Goal: Task Accomplishment & Management: Complete application form

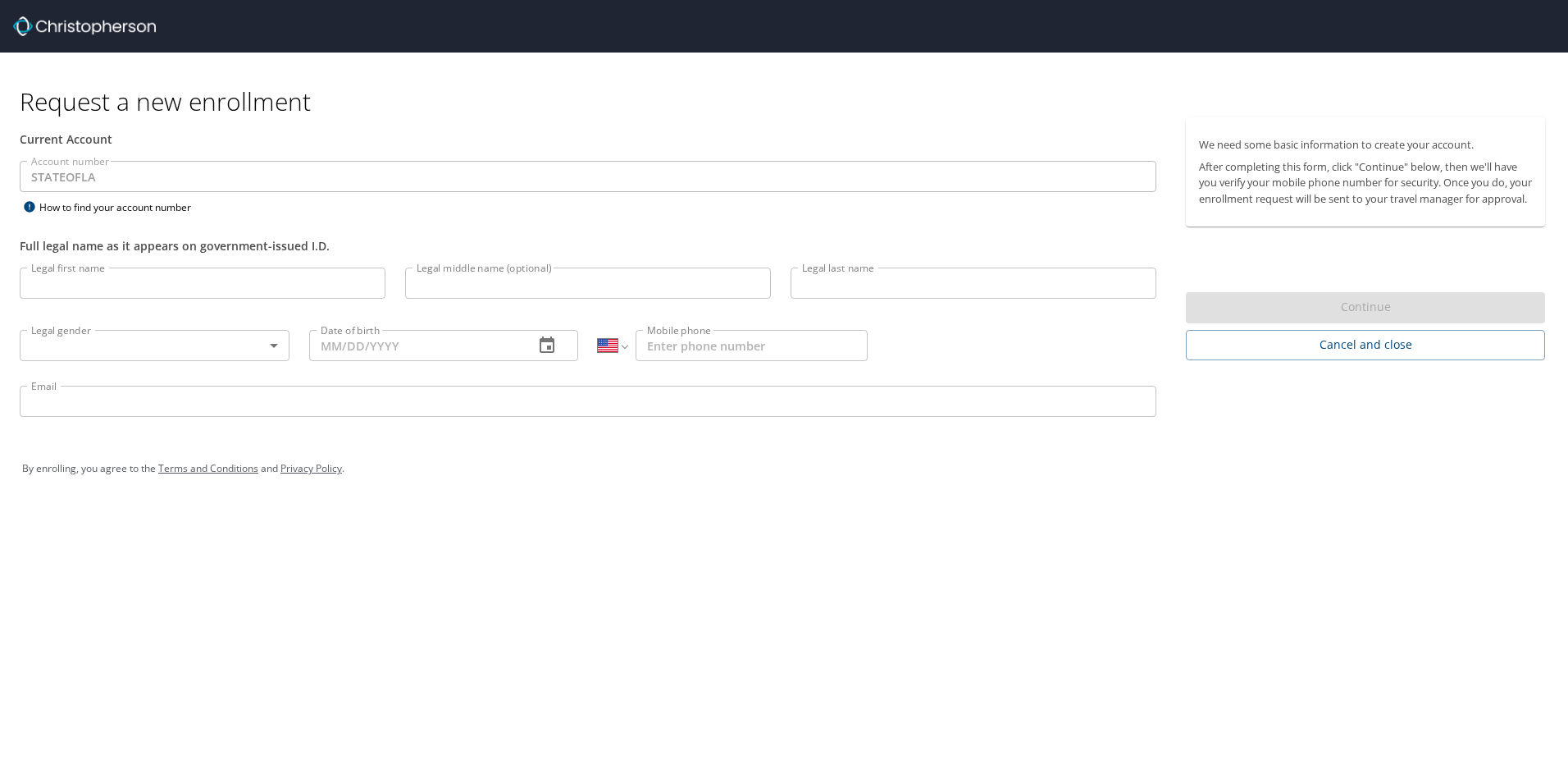
select select "US"
drag, startPoint x: 232, startPoint y: 280, endPoint x: 240, endPoint y: 274, distance: 10.0
click at [240, 274] on input "Legal first name" at bounding box center [202, 283] width 365 height 31
type input "Myla"
type input "Landry"
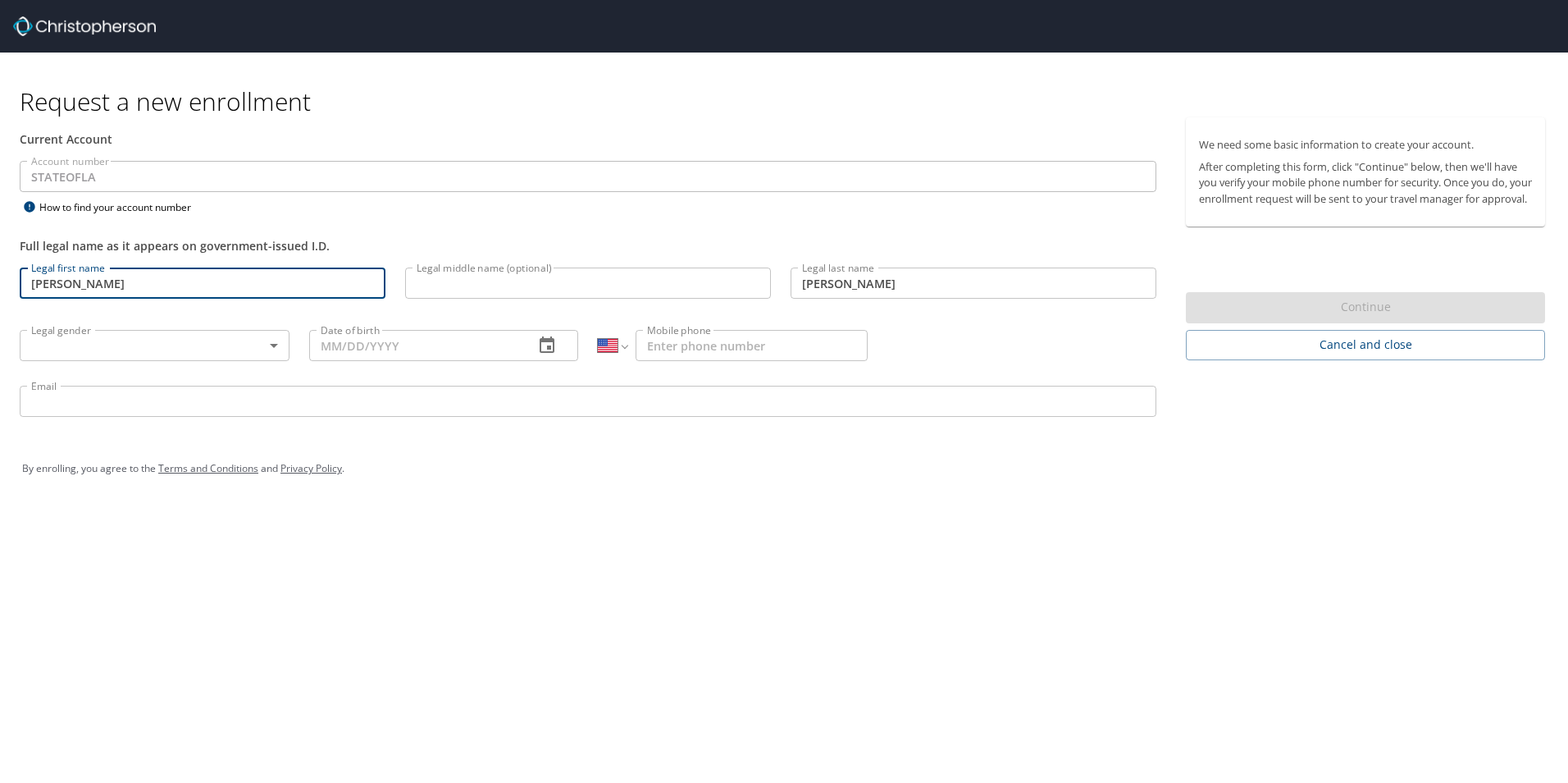
type input "1 (318) 286-1005"
type input "landrymy@nsula.edu"
click at [170, 348] on body "Request a new enrollment Current Account Account number STATEOFLA Account numbe…" at bounding box center [784, 391] width 1568 height 783
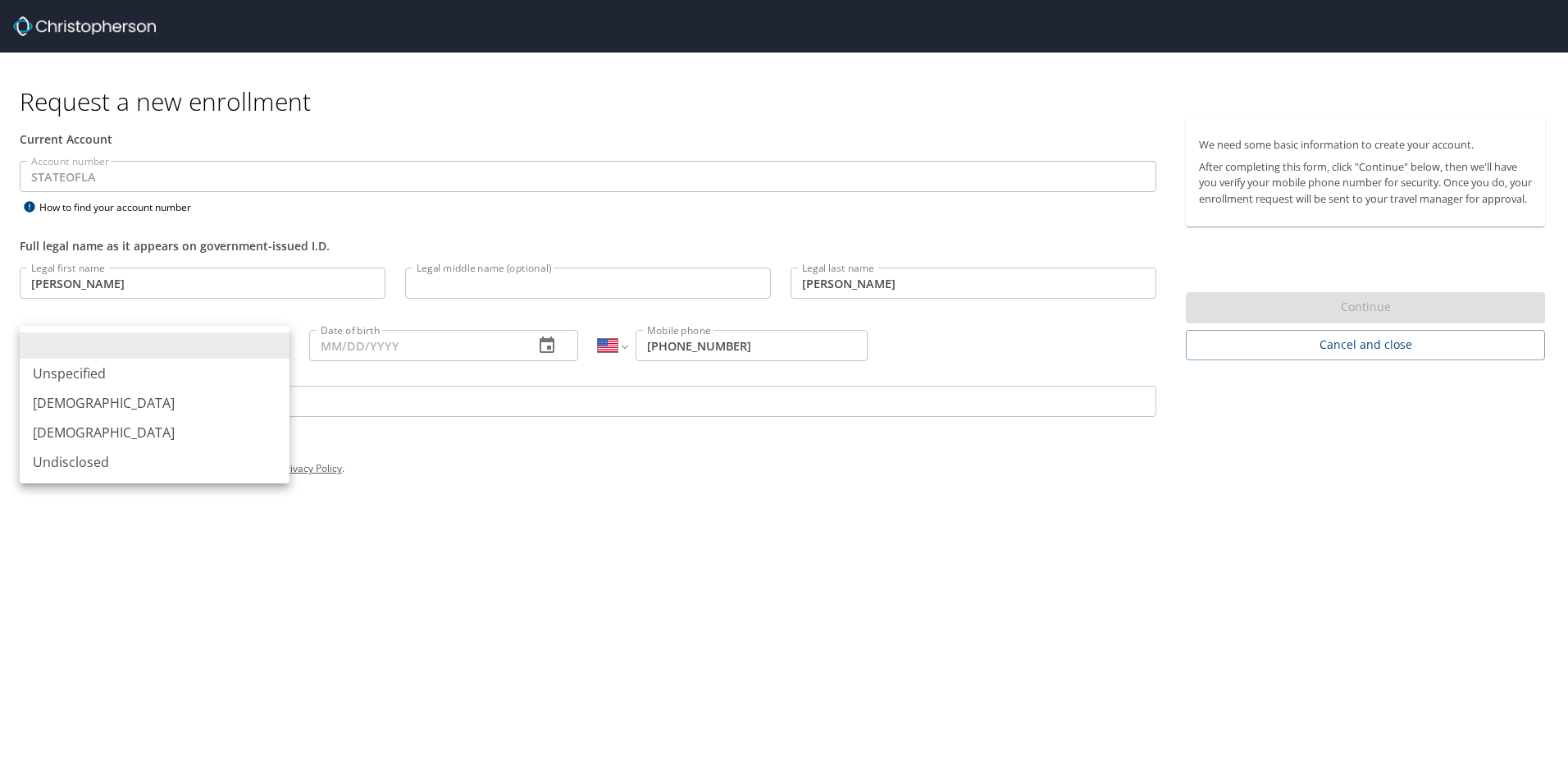
click at [137, 420] on li "Female" at bounding box center [155, 432] width 270 height 30
type input "Female"
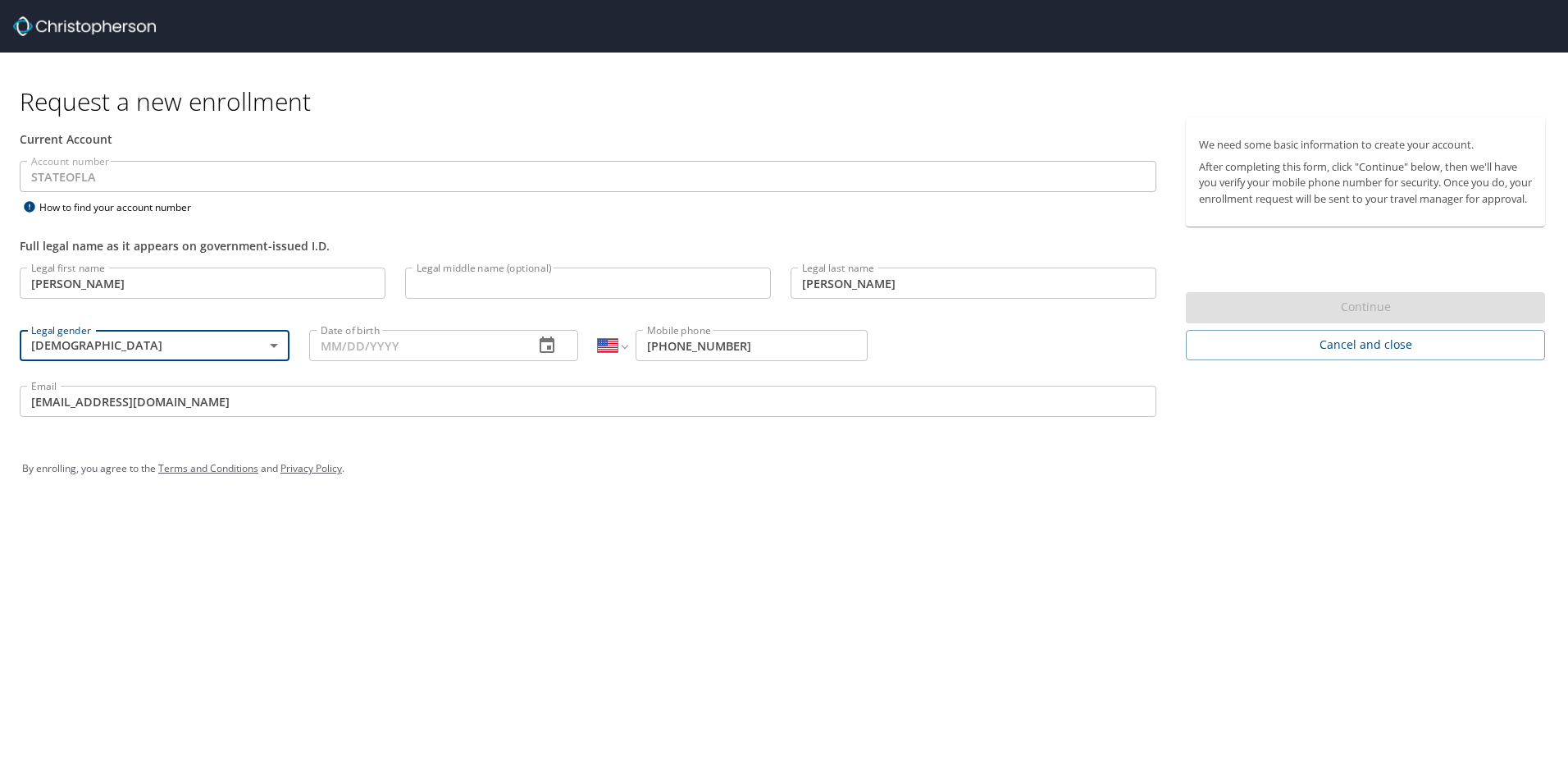
click at [643, 285] on input "Legal middle name (optional)" at bounding box center [588, 283] width 365 height 31
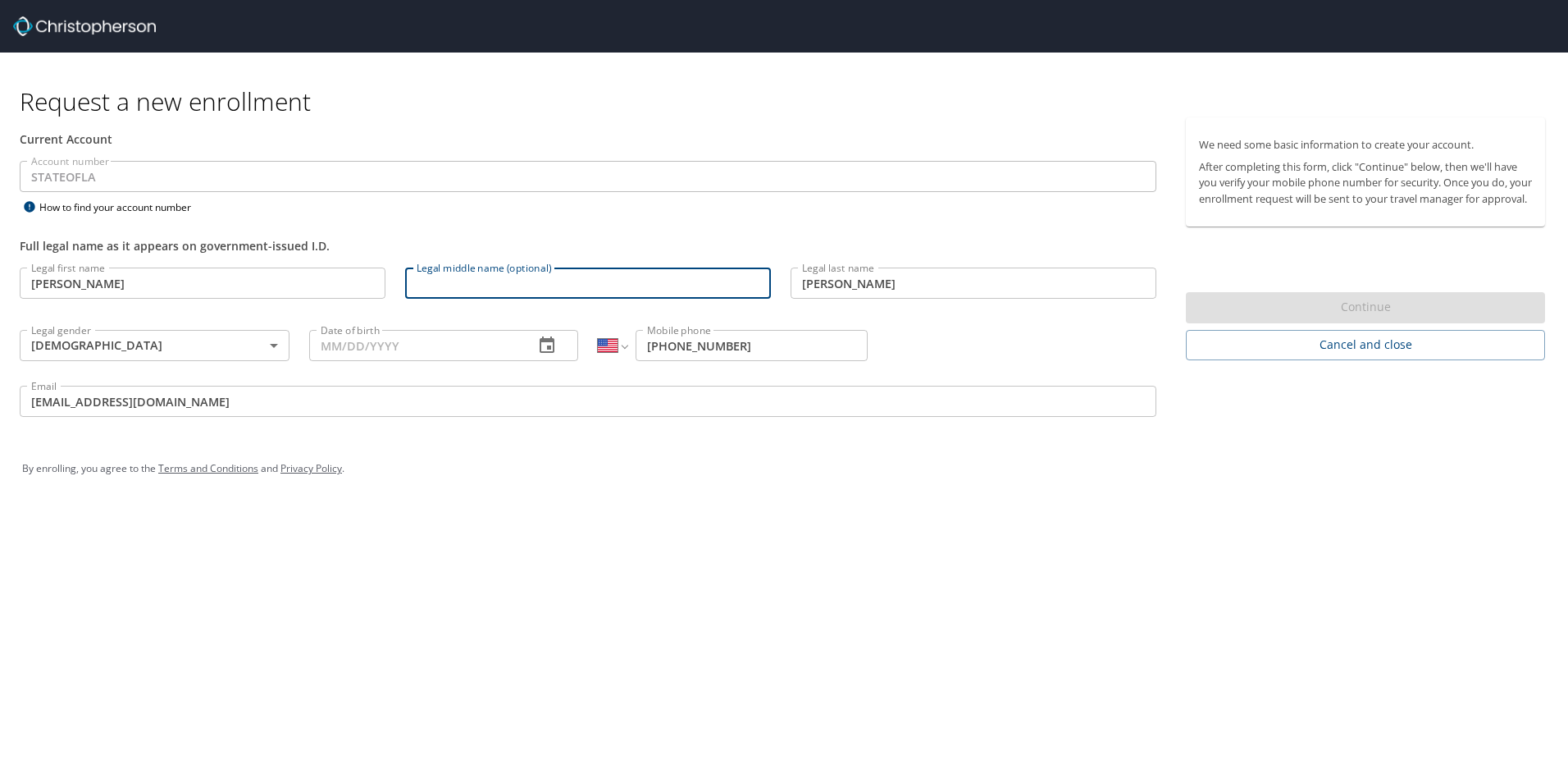
type input "Antoinette"
click at [1080, 351] on div "Legal first name Myla Legal first name Legal middle name (optional) Antoinette …" at bounding box center [588, 344] width 1156 height 174
click at [435, 338] on input "Date of birth" at bounding box center [416, 346] width 212 height 31
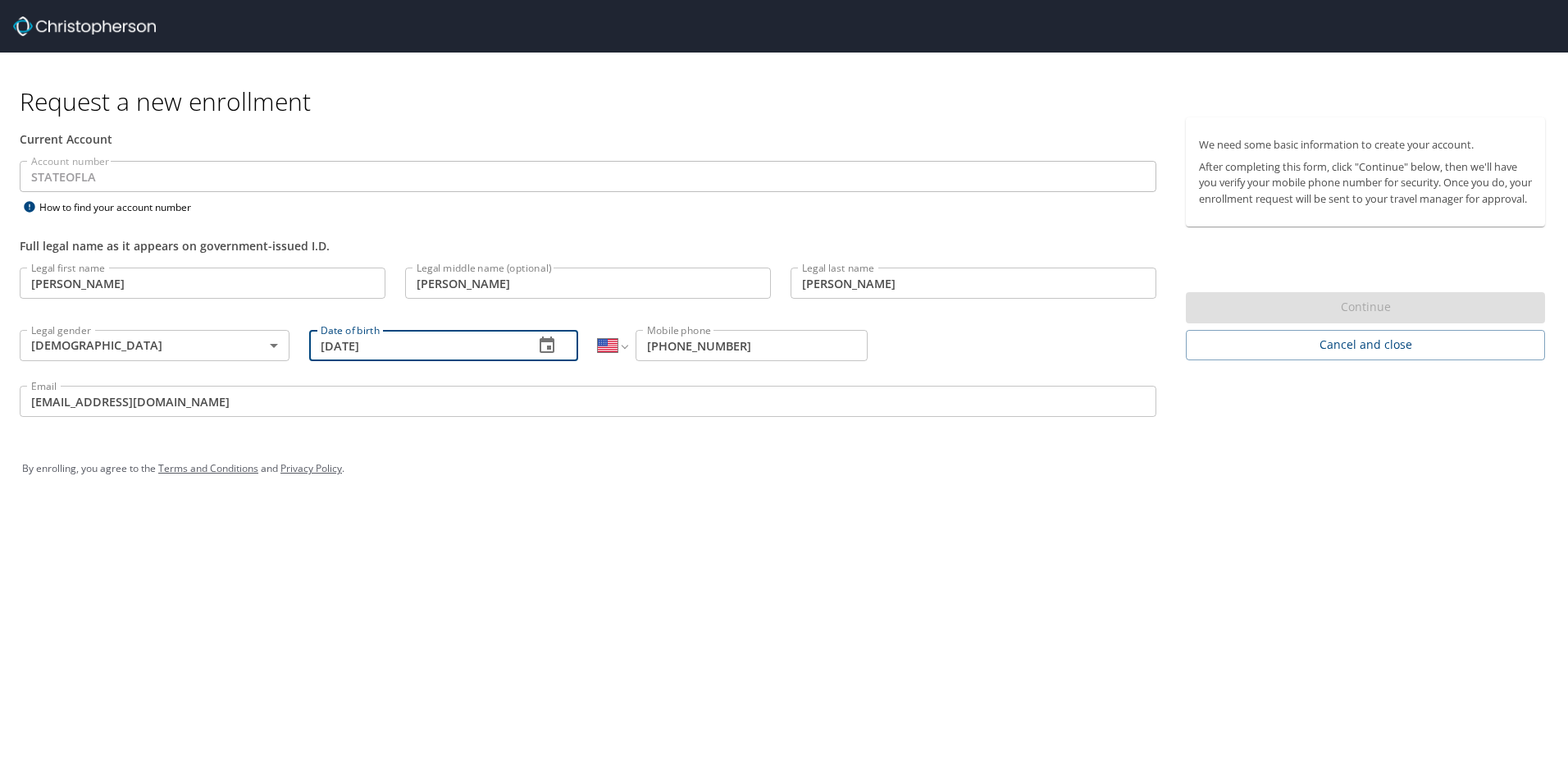
type input "08/20/1975"
click at [922, 352] on div "Legal first name Myla Legal first name Legal middle name (optional) Antoinette …" at bounding box center [588, 344] width 1156 height 174
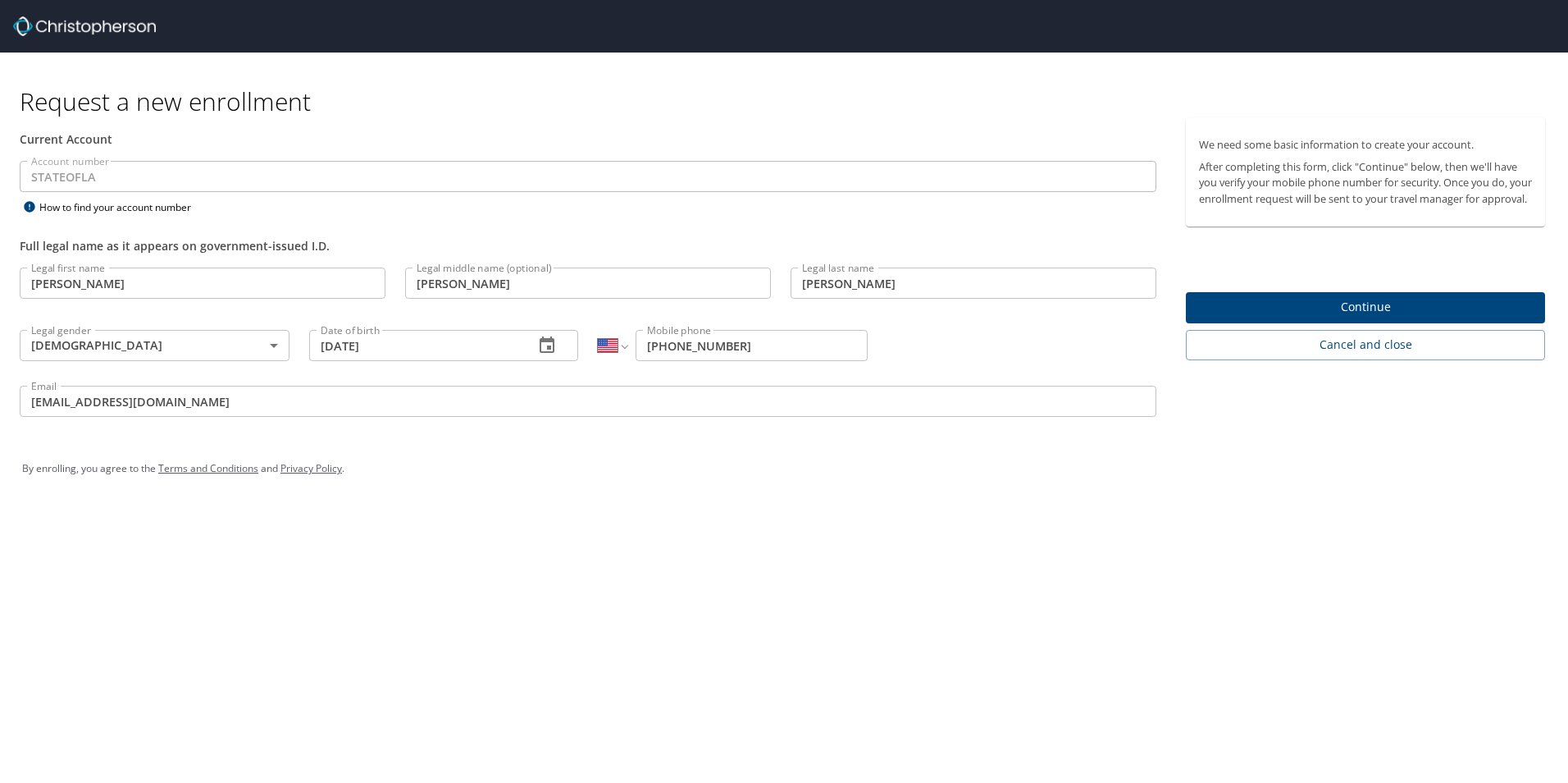
click at [1295, 324] on button "Continue" at bounding box center [1366, 308] width 359 height 32
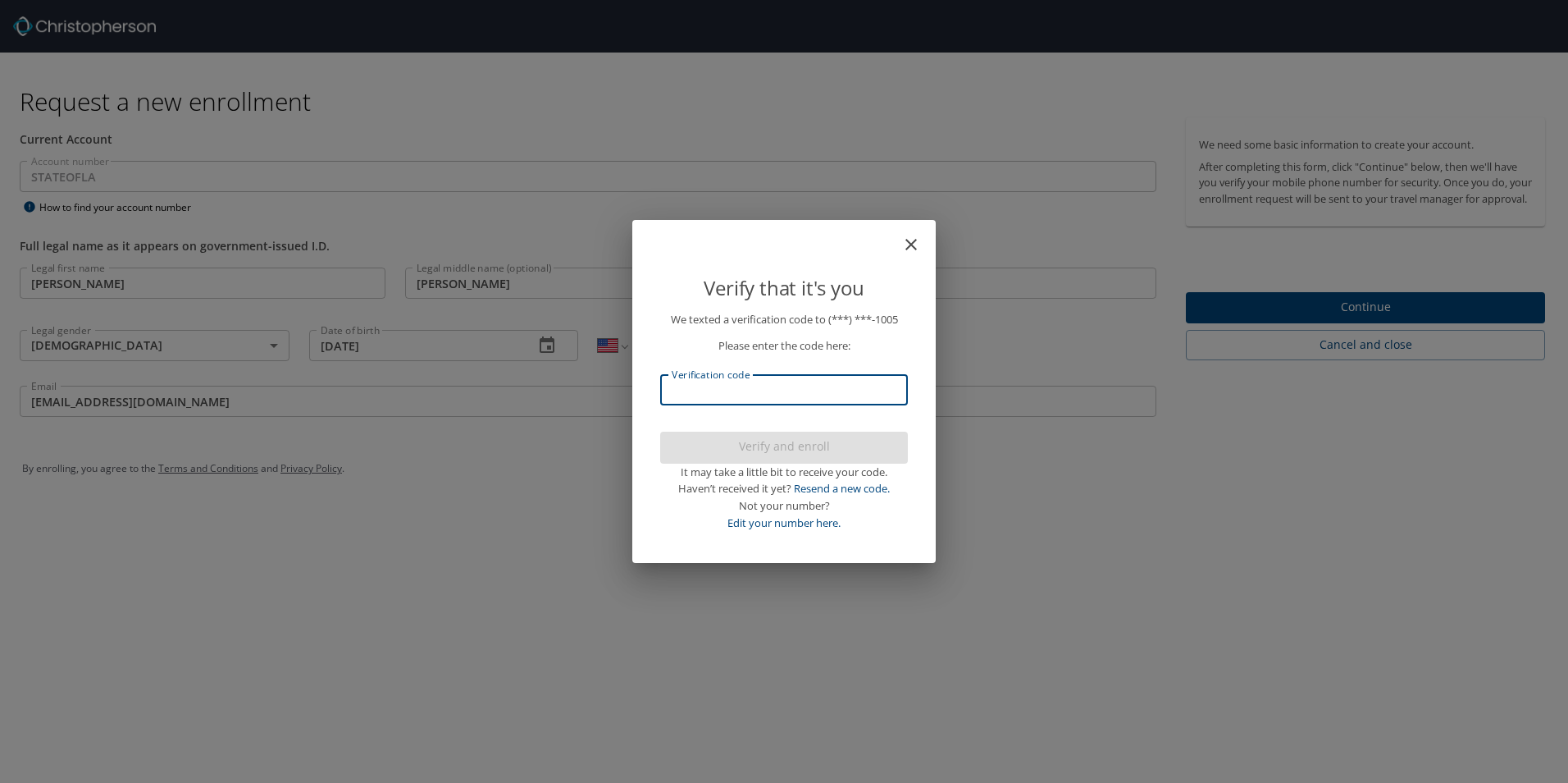
drag, startPoint x: 799, startPoint y: 389, endPoint x: 785, endPoint y: 394, distance: 14.9
click at [801, 393] on input "Verification code" at bounding box center [784, 389] width 248 height 31
type input "43"
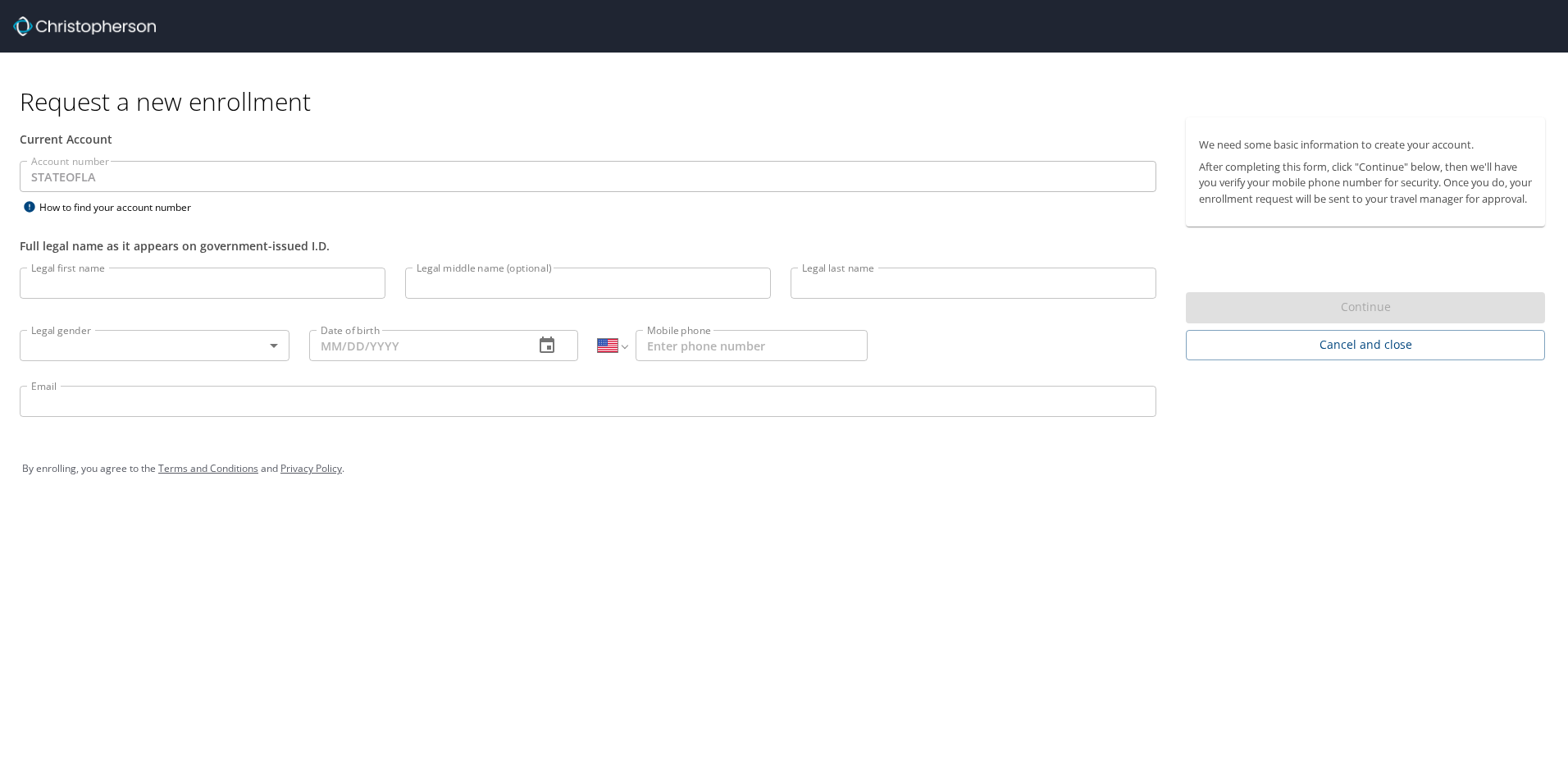
select select "US"
click at [264, 277] on input "Legal first name" at bounding box center [202, 283] width 365 height 31
type input "[PERSON_NAME]"
type input "1 (318) 286-1005"
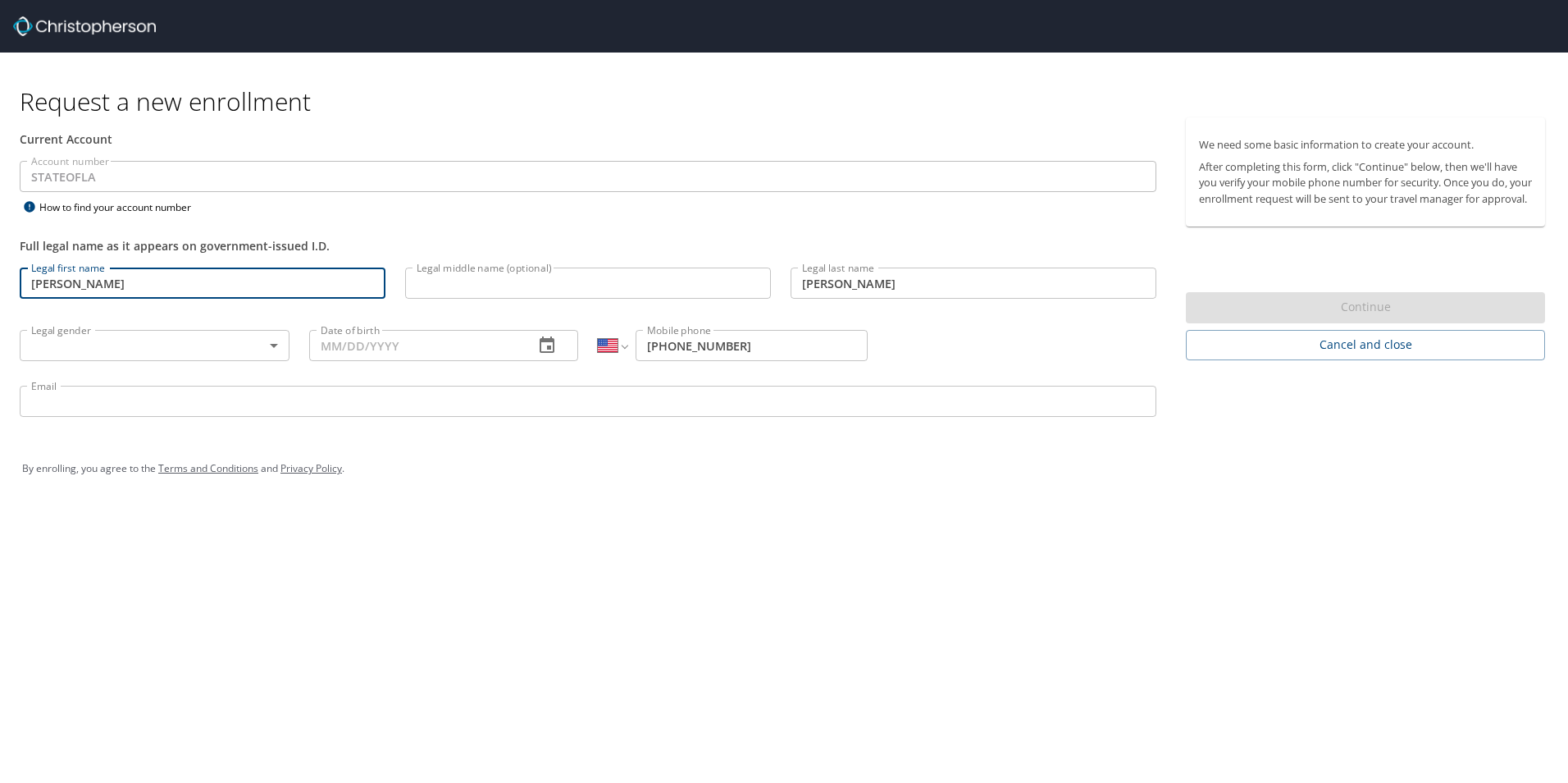
type input "landrymy@nsula.edu"
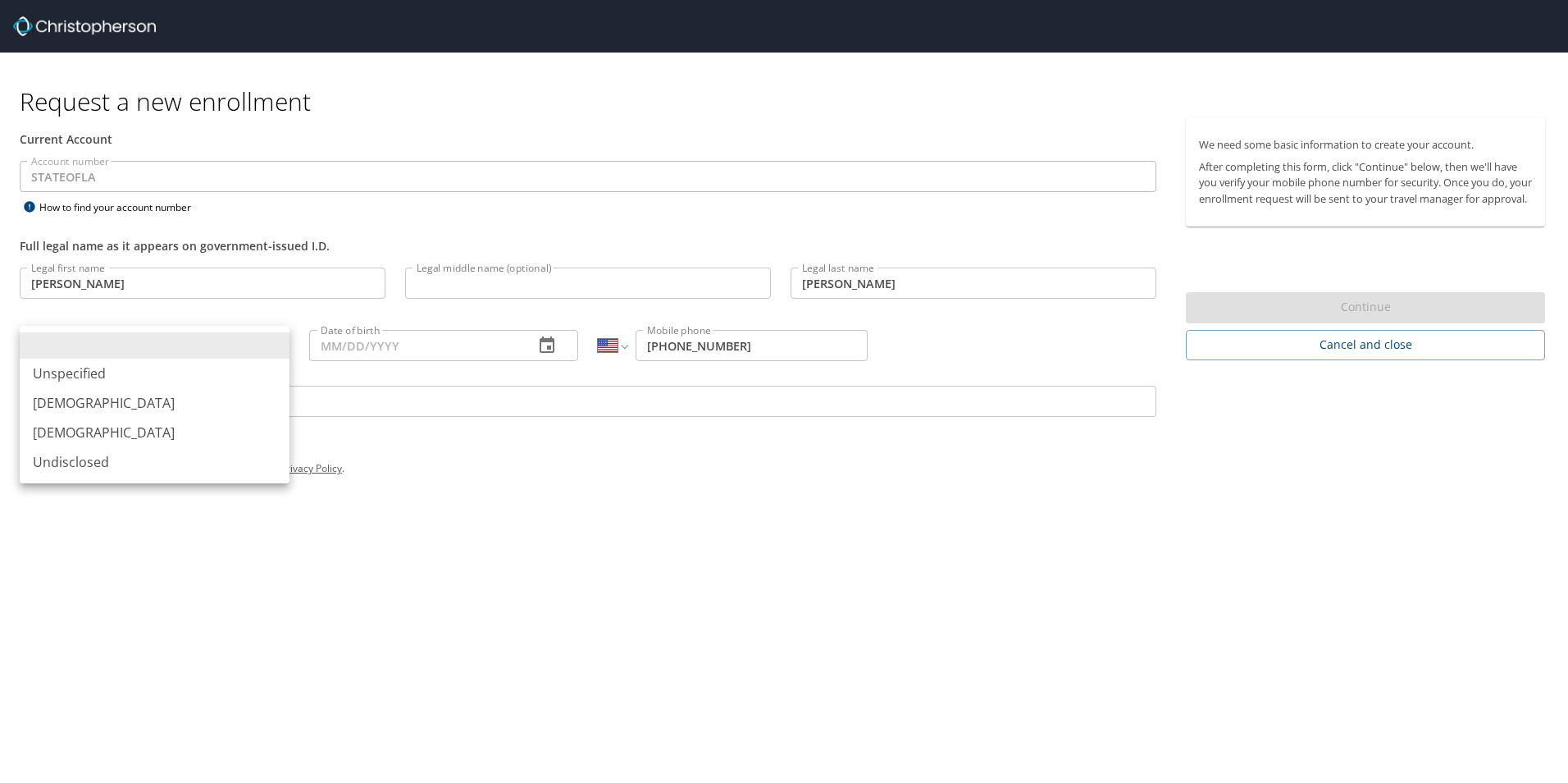
click at [180, 351] on body "Request a new enrollment Current Account Account number STATEOFLA Account numbe…" at bounding box center [784, 391] width 1568 height 783
click at [185, 422] on li "[DEMOGRAPHIC_DATA]" at bounding box center [155, 432] width 270 height 30
type input "[DEMOGRAPHIC_DATA]"
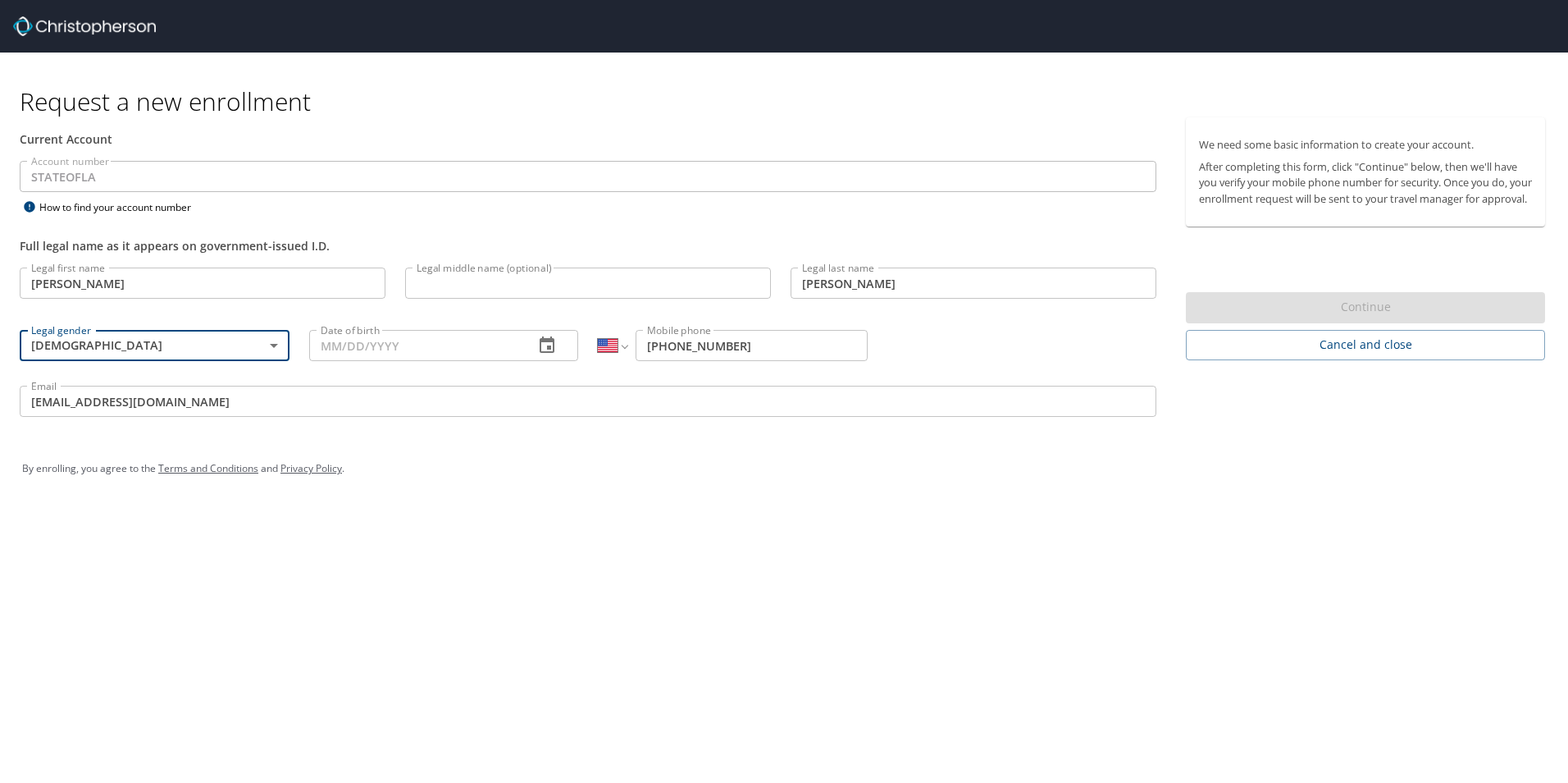
click at [369, 350] on input "Date of birth" at bounding box center [416, 346] width 212 height 31
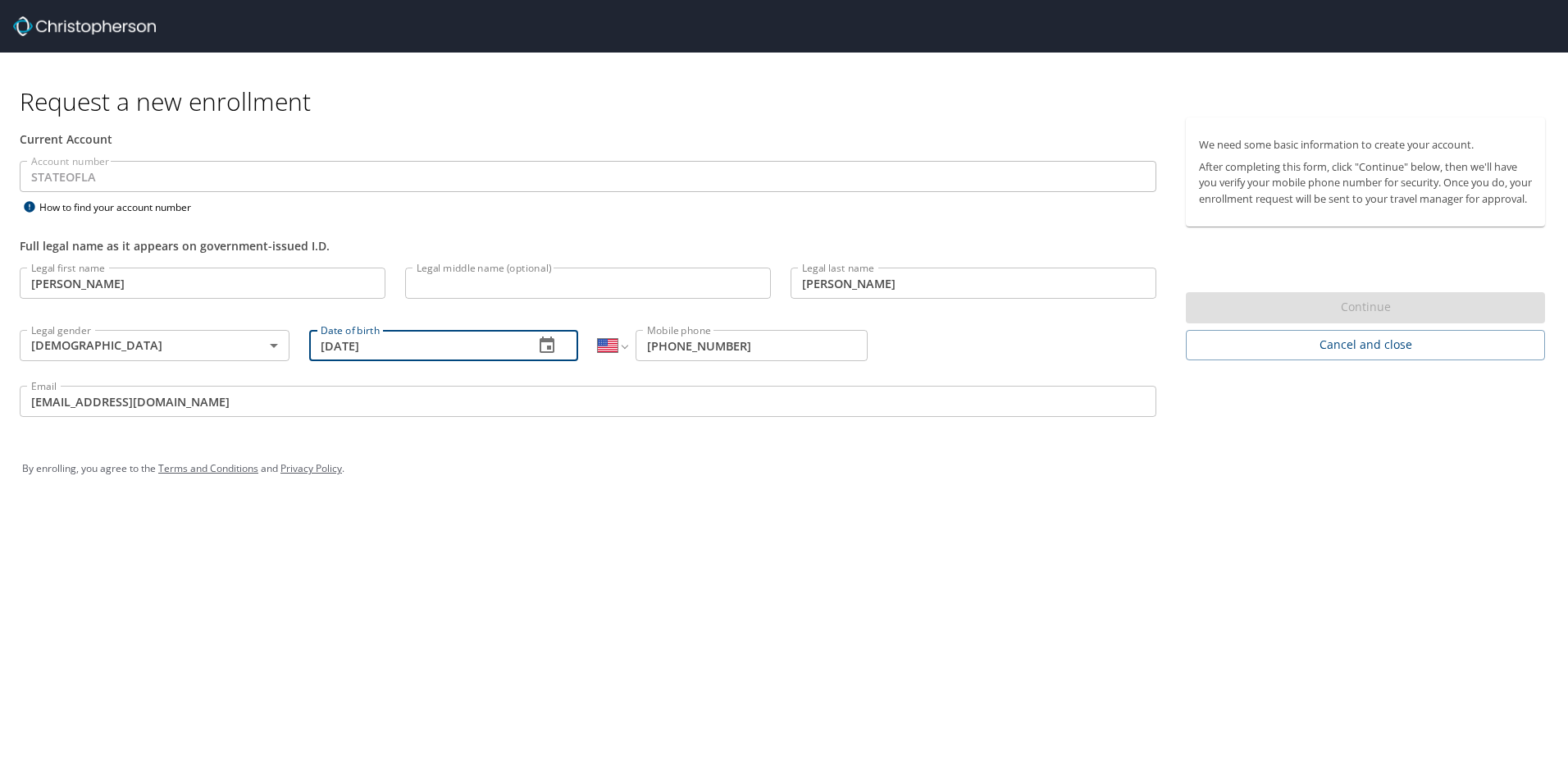
type input "08/20/1975"
click at [1040, 504] on div "By enrolling, you agree to the Terms and Conditions and Privacy Policy ." at bounding box center [784, 468] width 1548 height 74
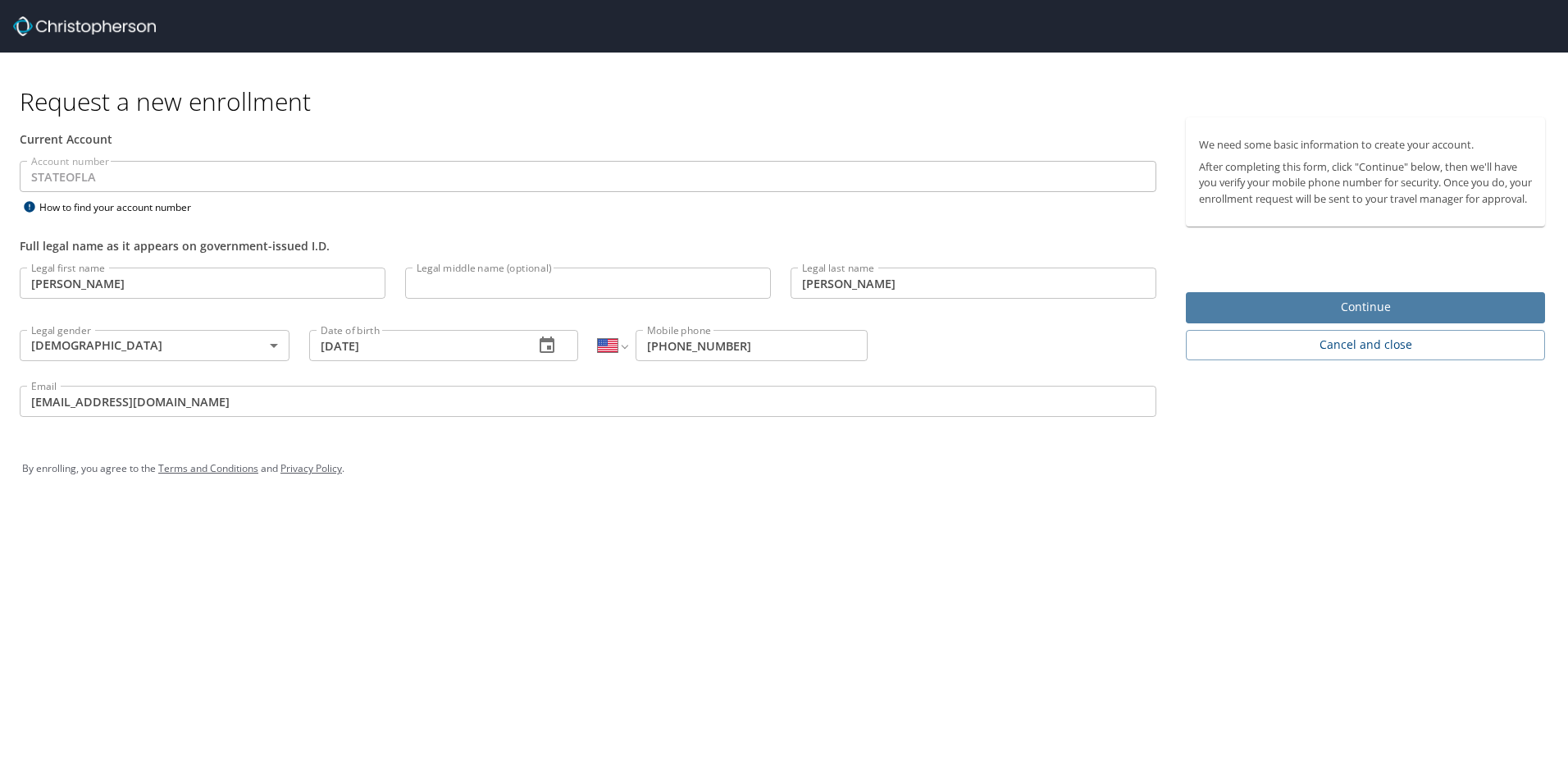
click at [1289, 317] on span "Continue" at bounding box center [1366, 307] width 333 height 21
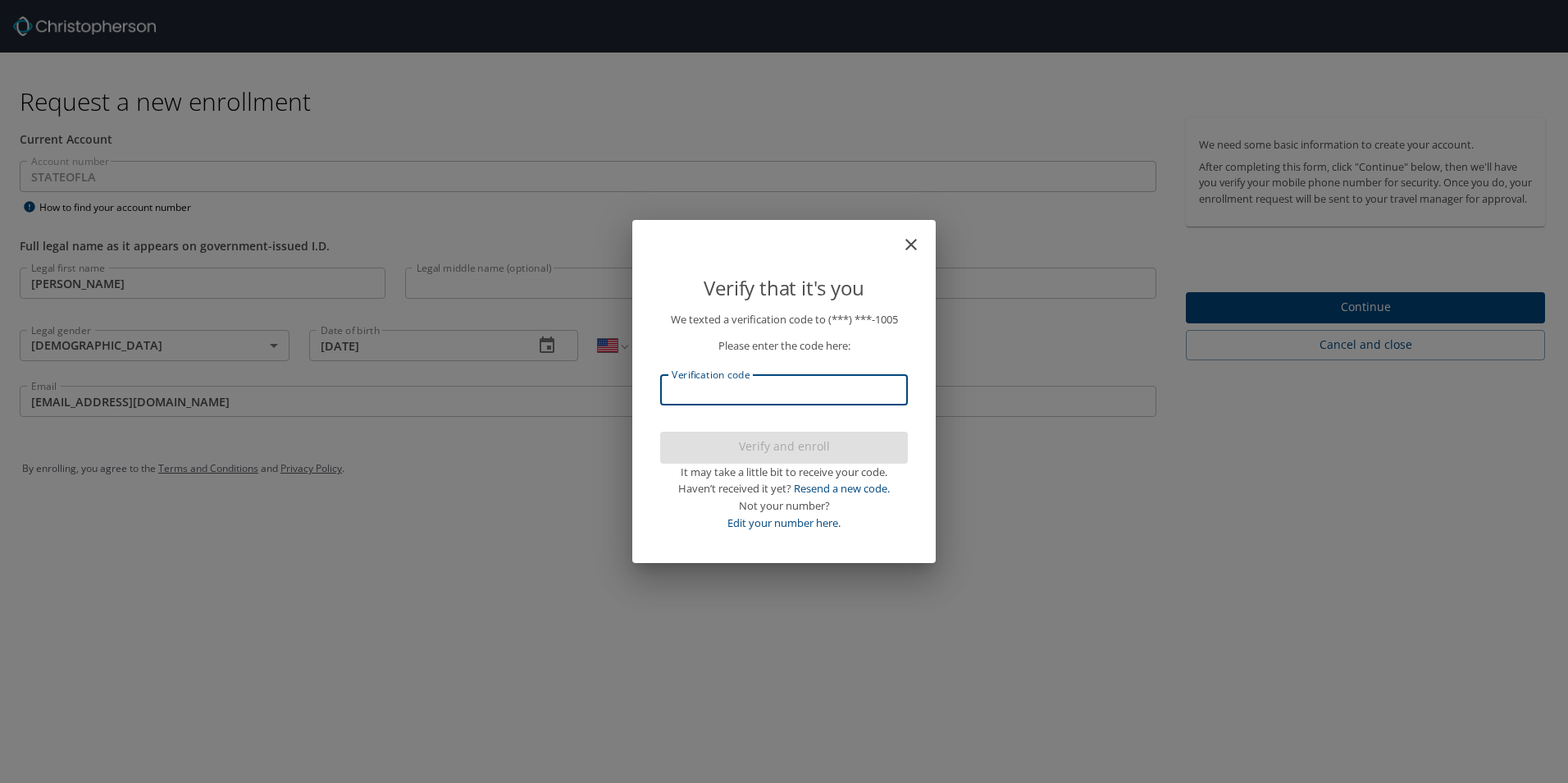
click at [828, 398] on input "Verification code" at bounding box center [784, 389] width 248 height 31
type input "766658"
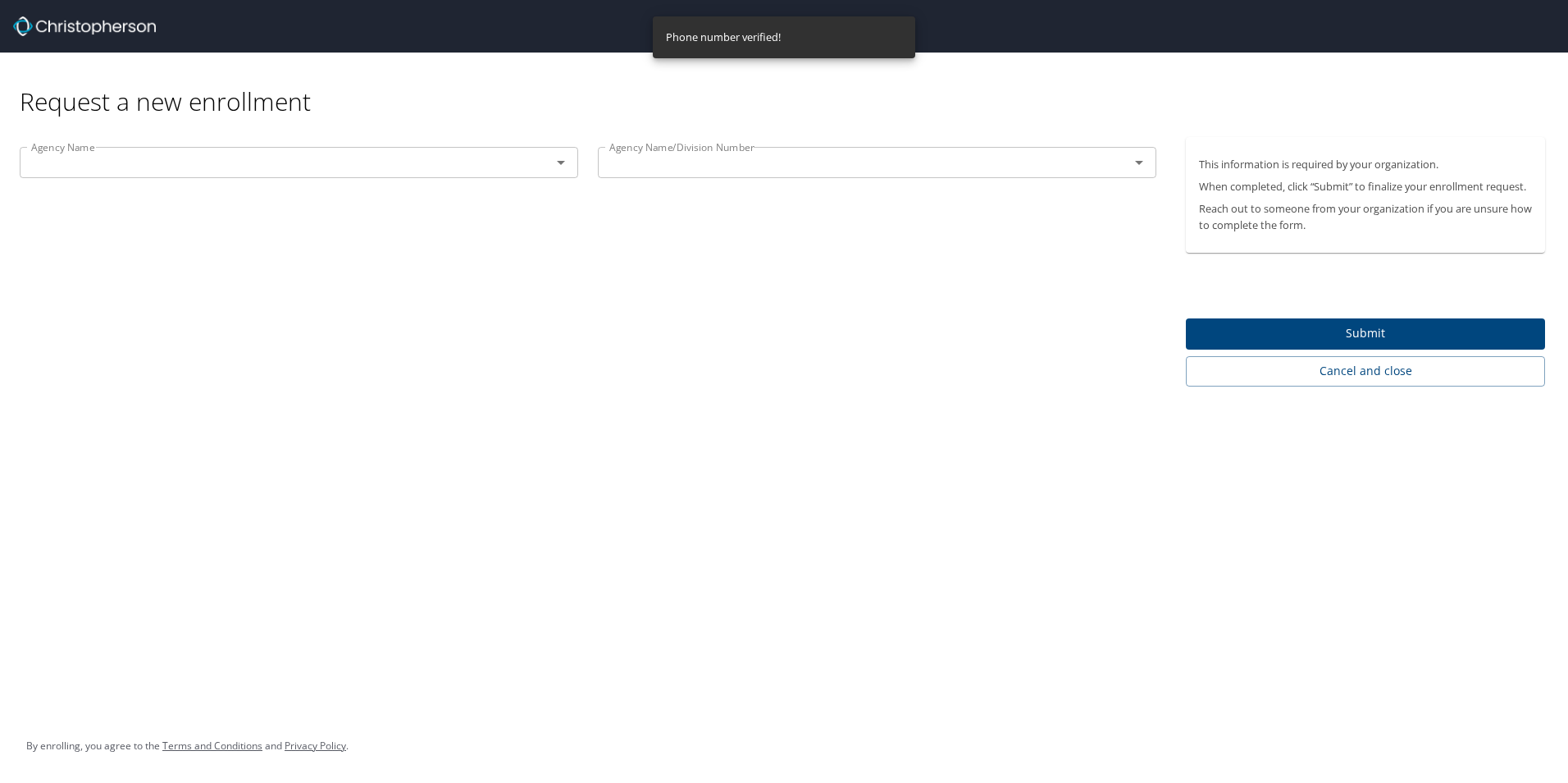
click at [448, 165] on input "text" at bounding box center [275, 162] width 500 height 21
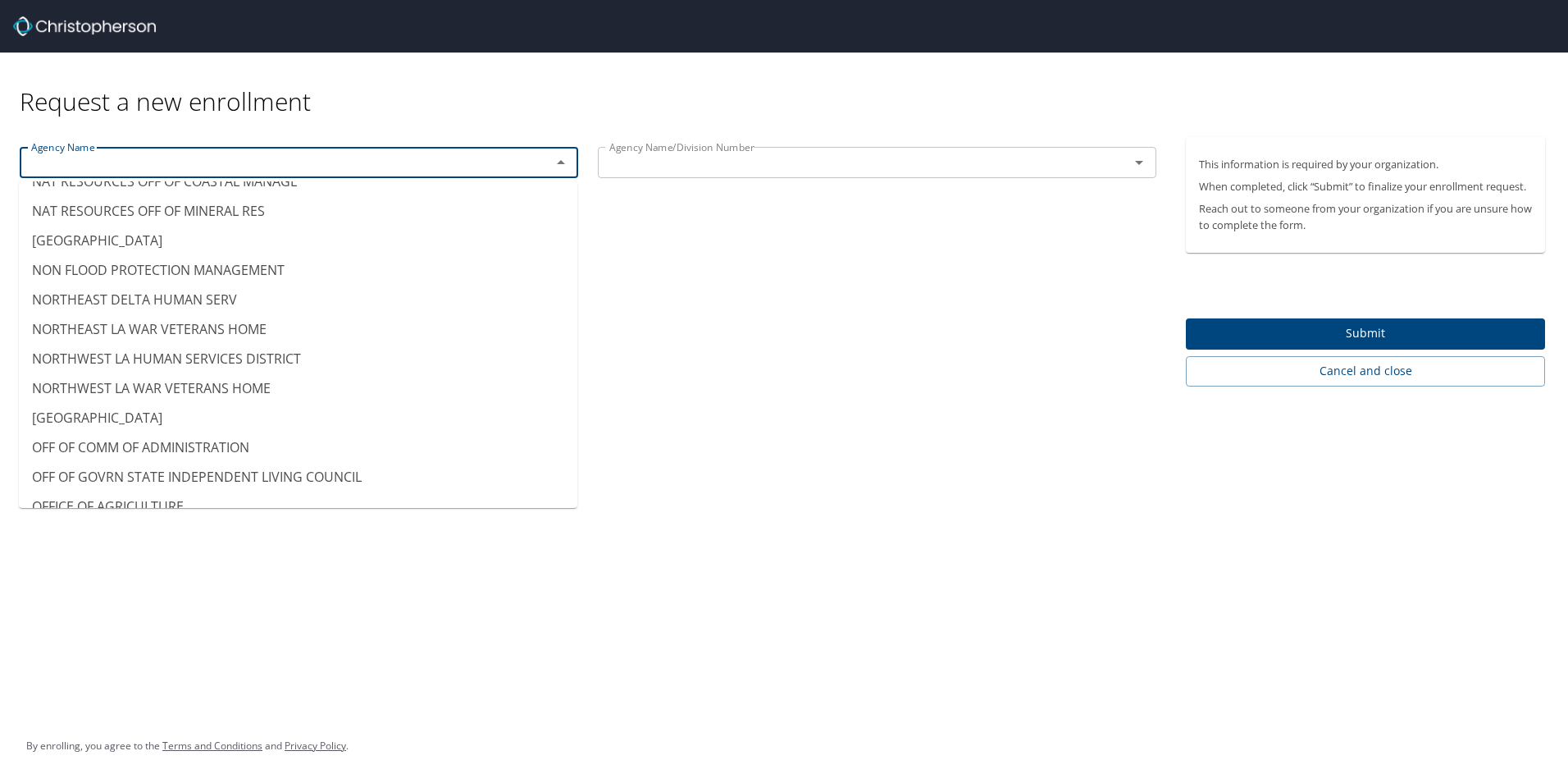
scroll to position [8948, 0]
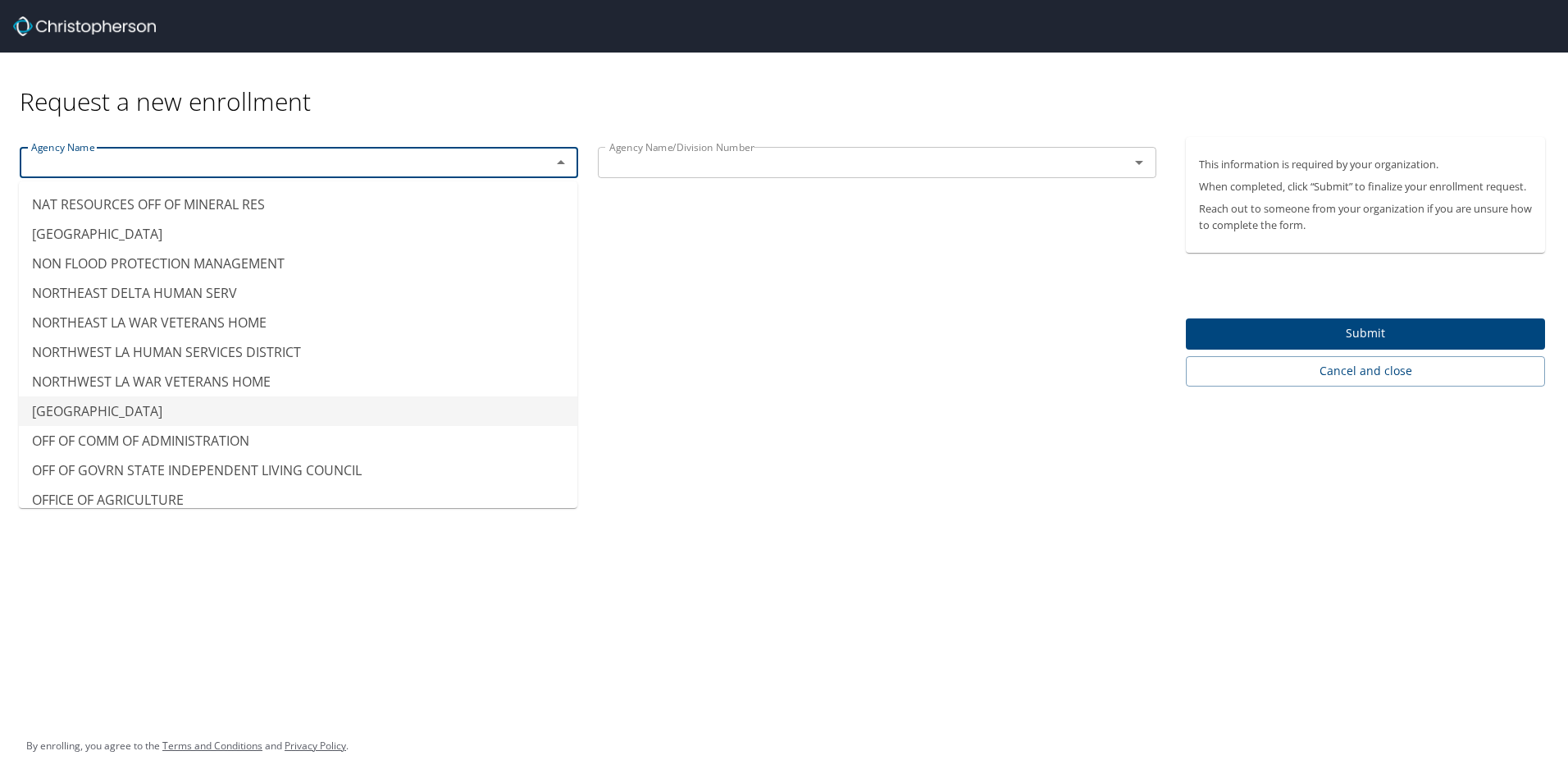
click at [225, 402] on li "NORTHWESTERN STATE UNIVERSITY" at bounding box center [298, 411] width 559 height 30
type input "NORTHWESTERN STATE UNIVERSITY"
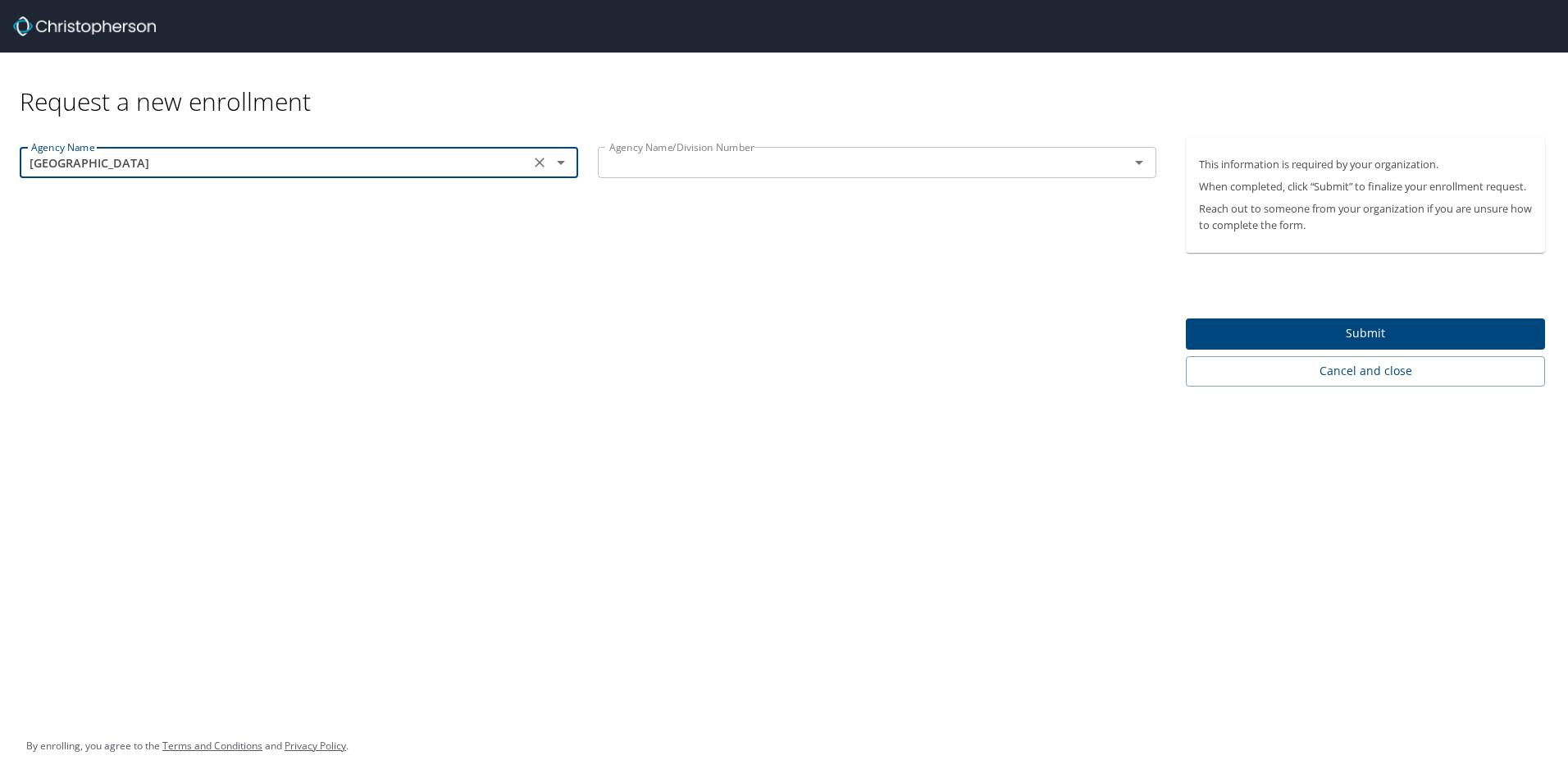
click at [640, 164] on input "text" at bounding box center [853, 162] width 500 height 21
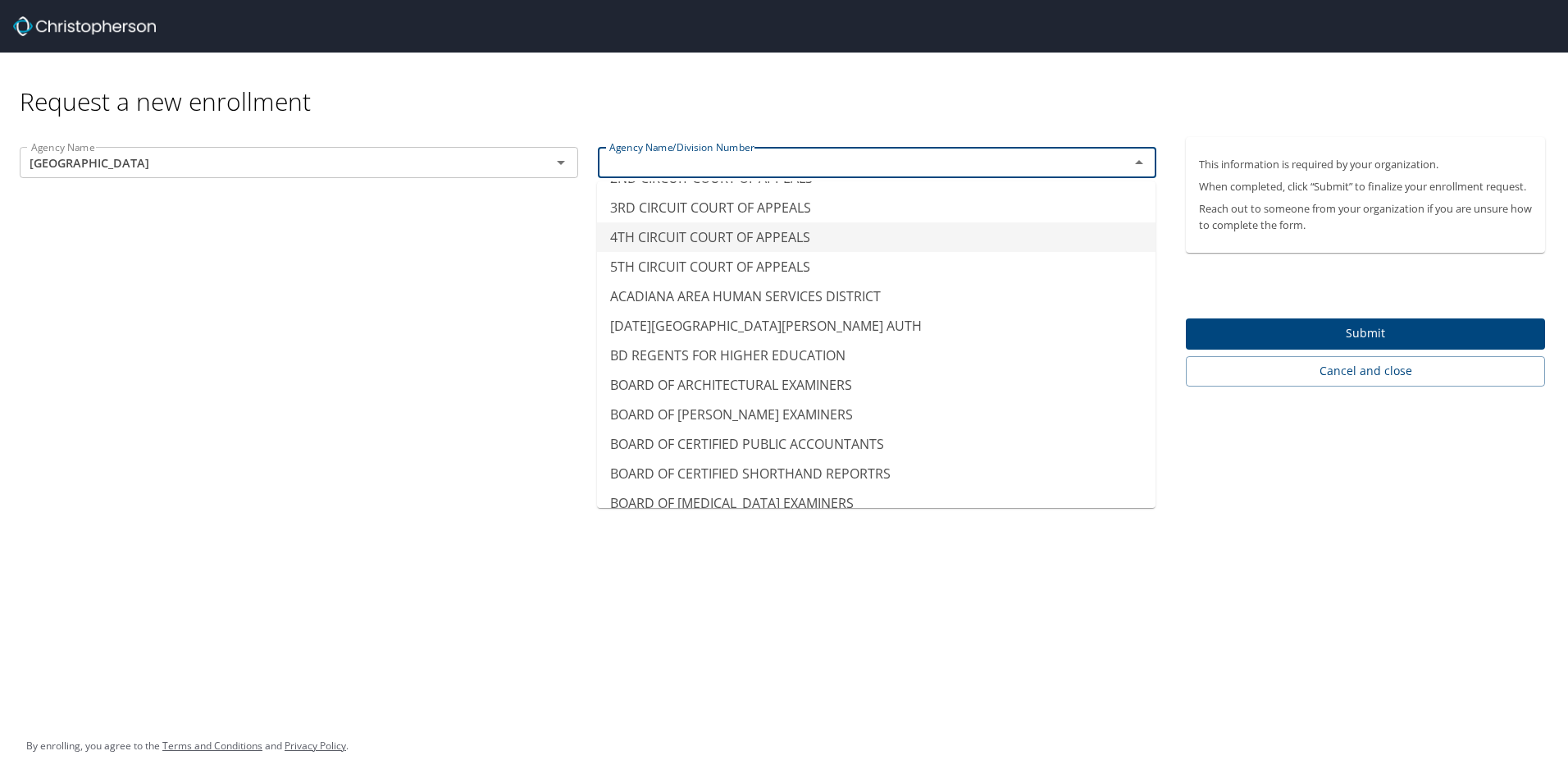
scroll to position [82, 0]
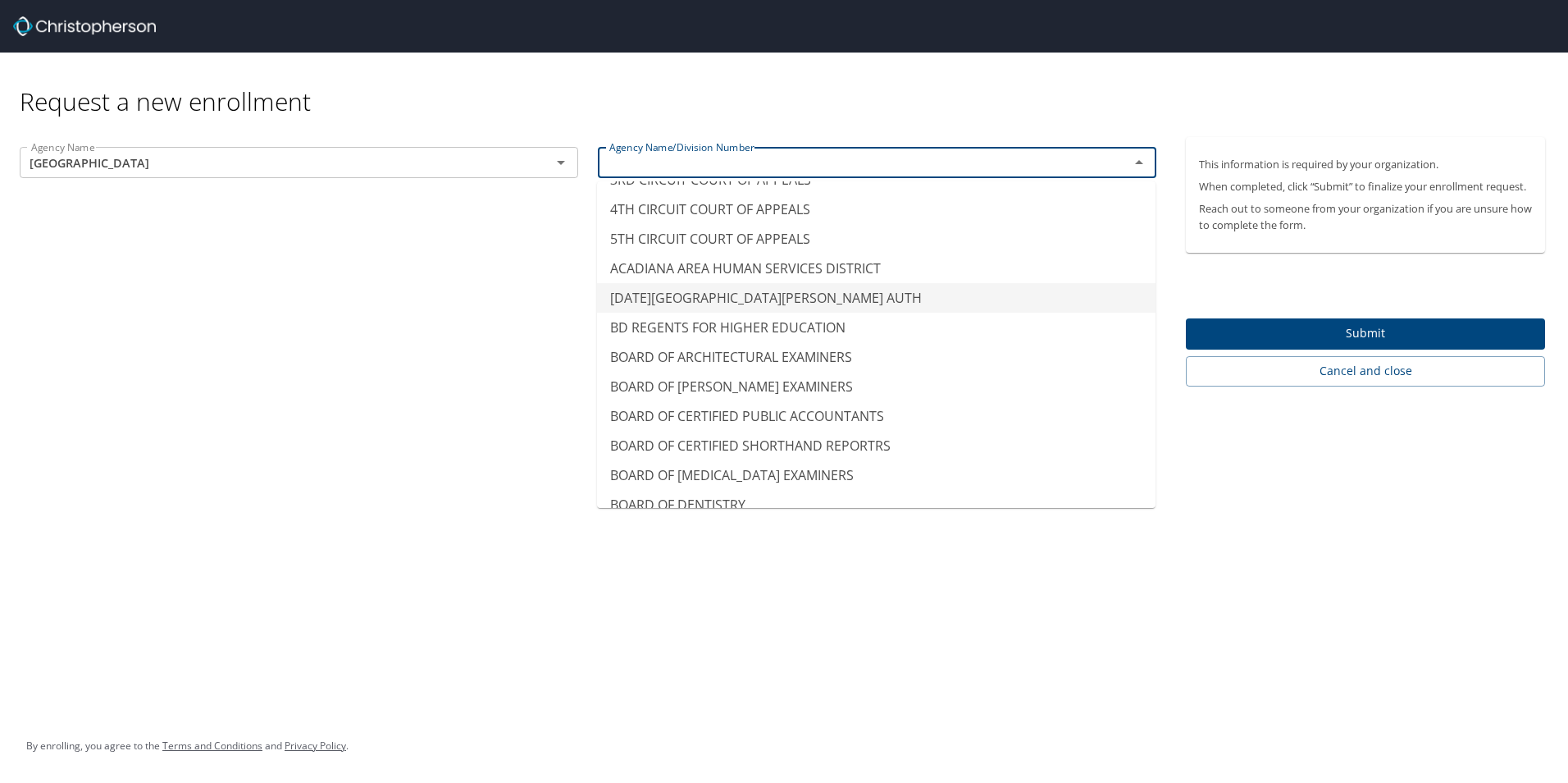
click at [375, 283] on div "Agency Name NORTHWESTERN STATE UNIVERSITY Agency Name Agency Name/Division Numb…" at bounding box center [588, 261] width 1176 height 249
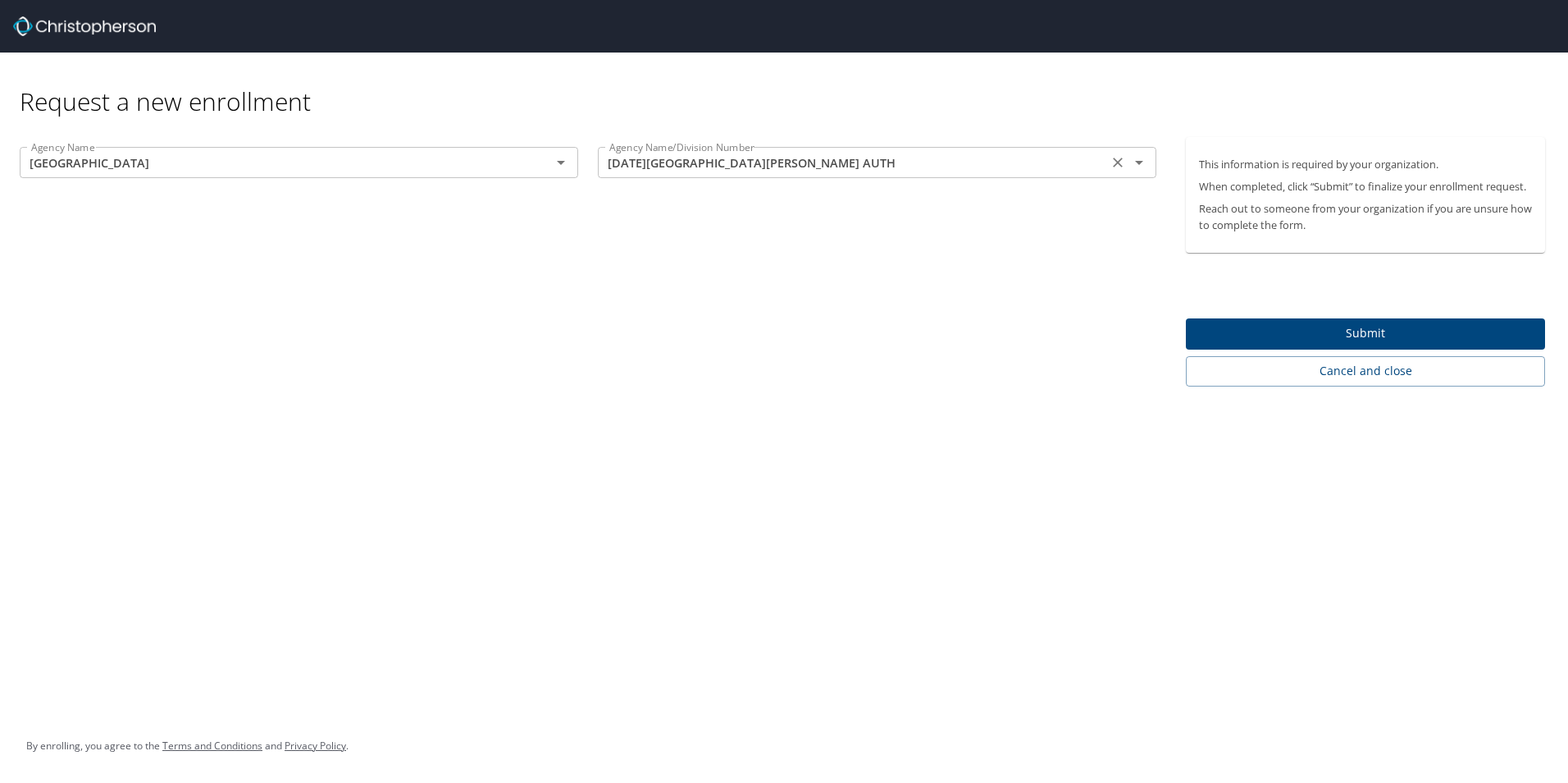
click at [920, 166] on input "ASCENSION ST JAMES AIRPORT AUTH" at bounding box center [853, 162] width 500 height 21
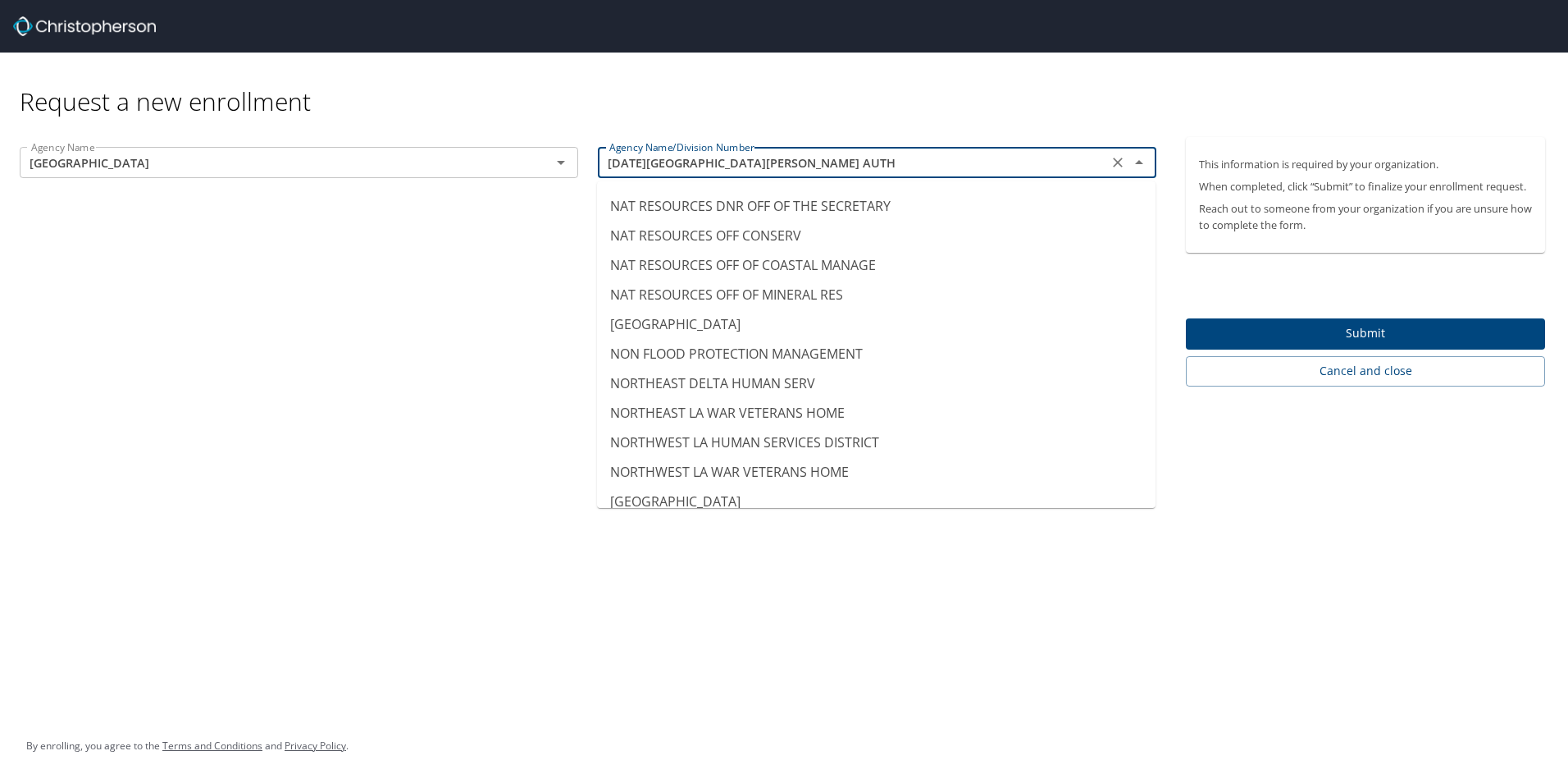
scroll to position [8836, 0]
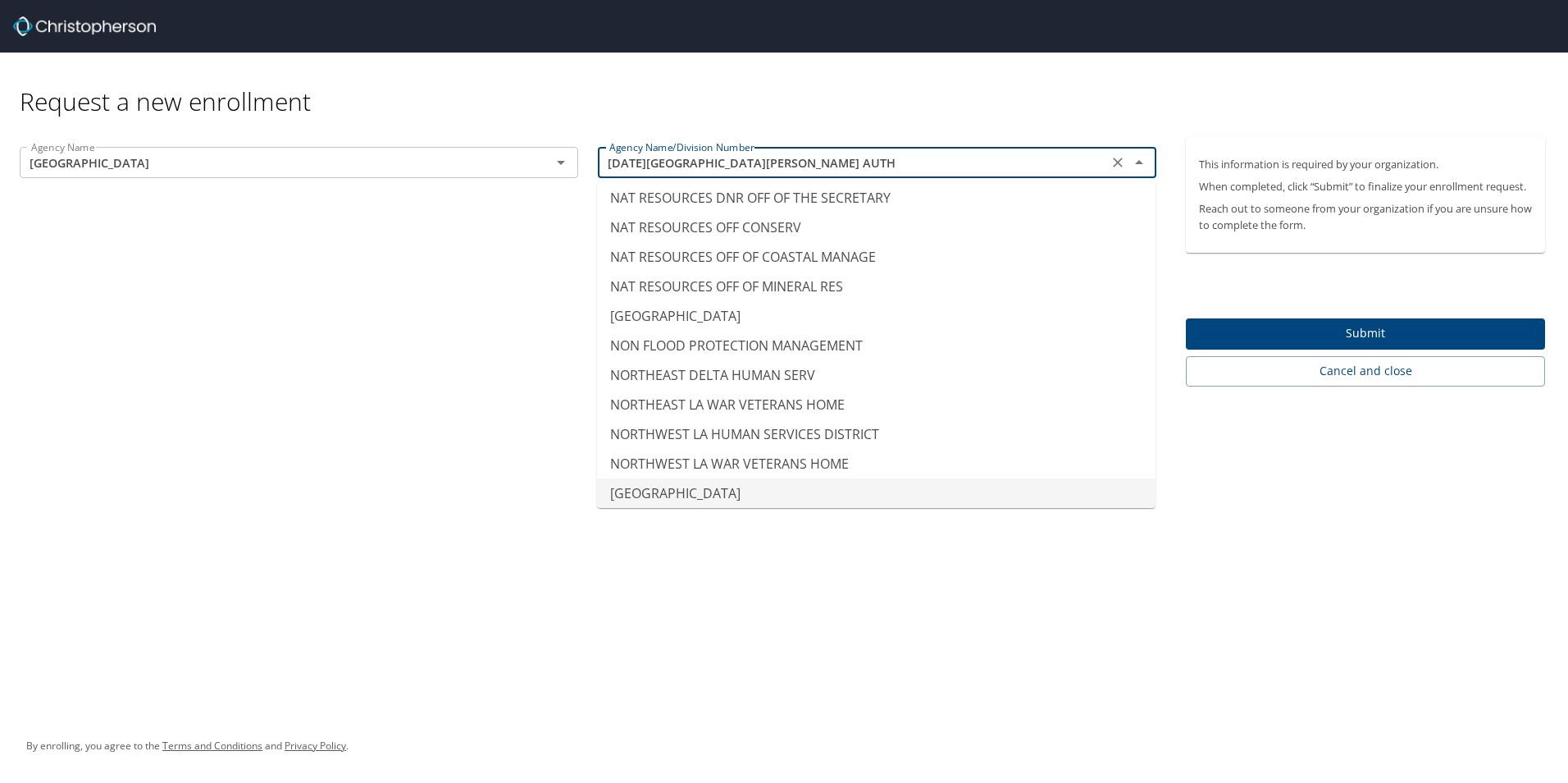
click at [793, 494] on li "NORTHWESTERN STATE UNIVERSITY" at bounding box center [876, 493] width 559 height 30
type input "NORTHWESTERN STATE UNIVERSITY"
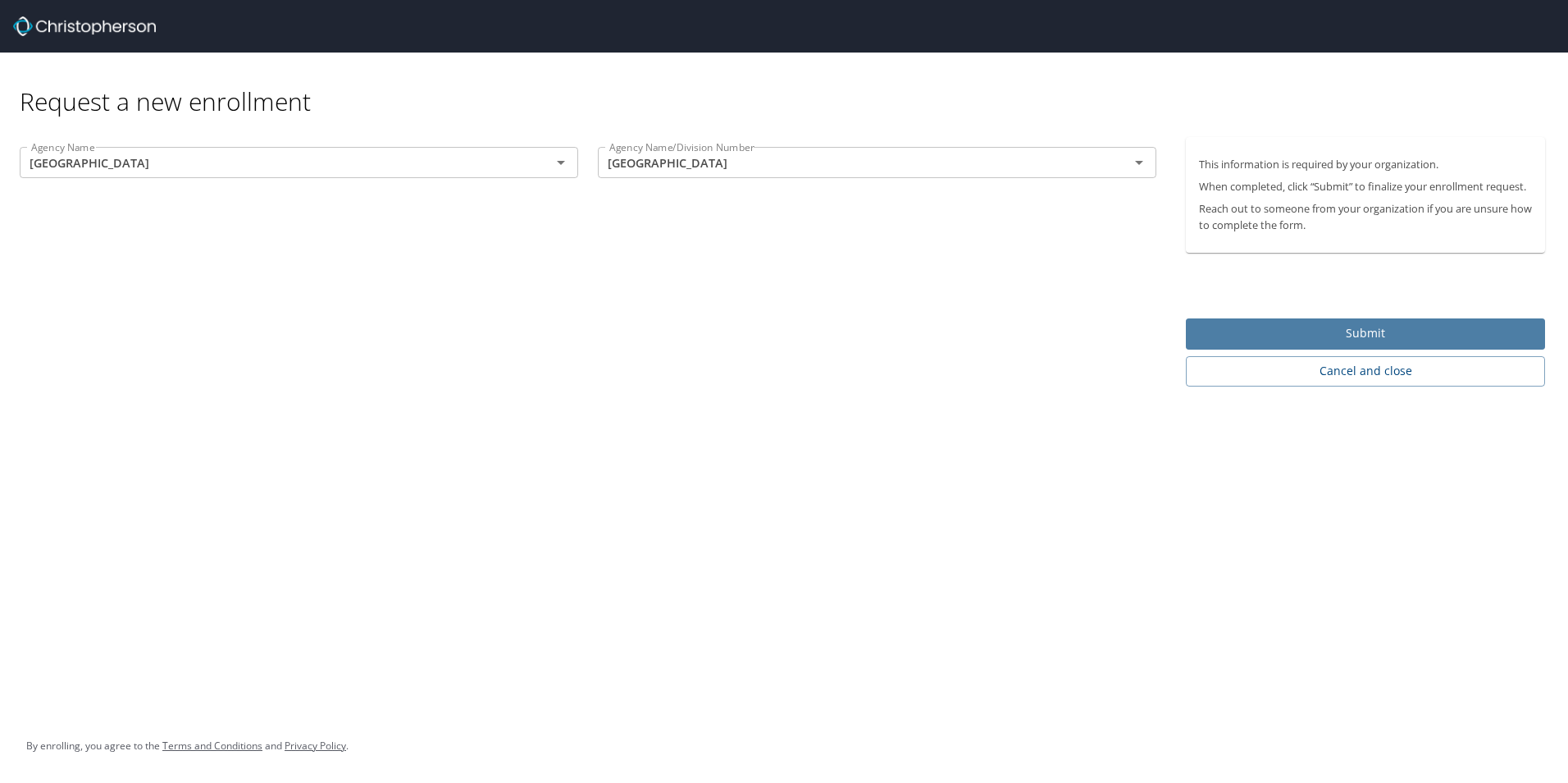
click at [1302, 329] on span "Submit" at bounding box center [1366, 333] width 333 height 21
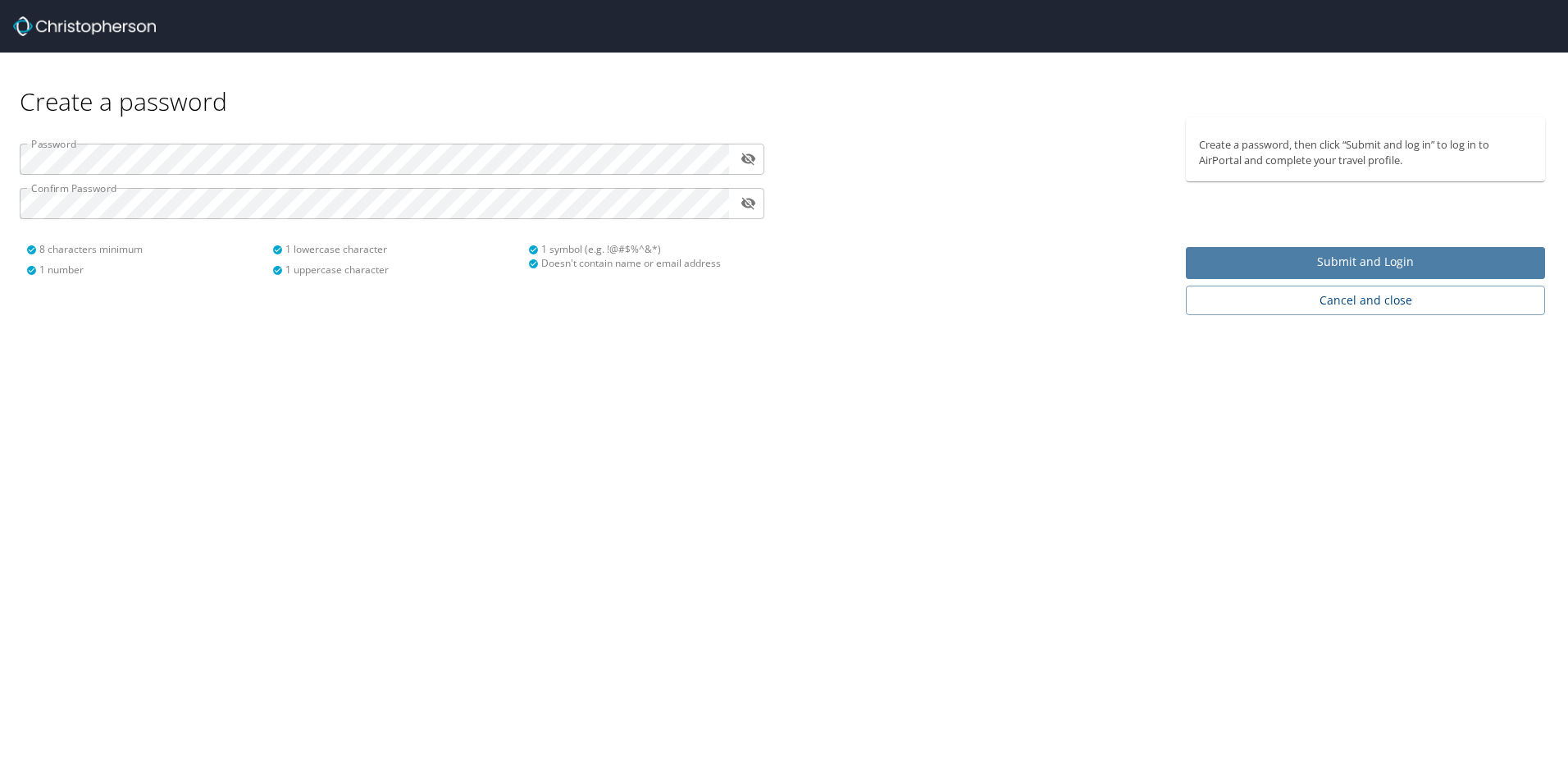
click at [1319, 269] on span "Submit and Login" at bounding box center [1366, 262] width 333 height 21
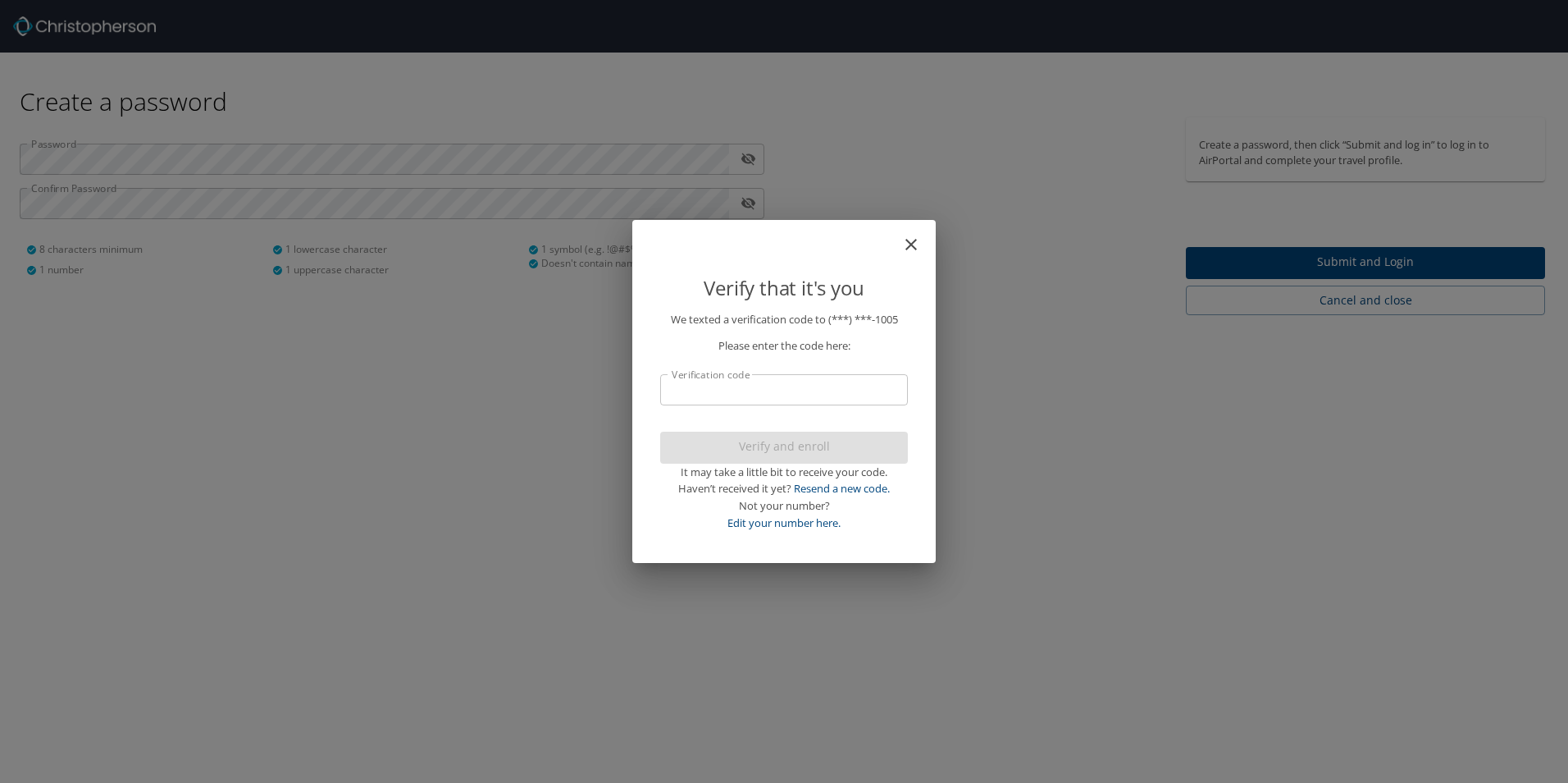
click at [831, 393] on input "Verification code" at bounding box center [784, 389] width 248 height 31
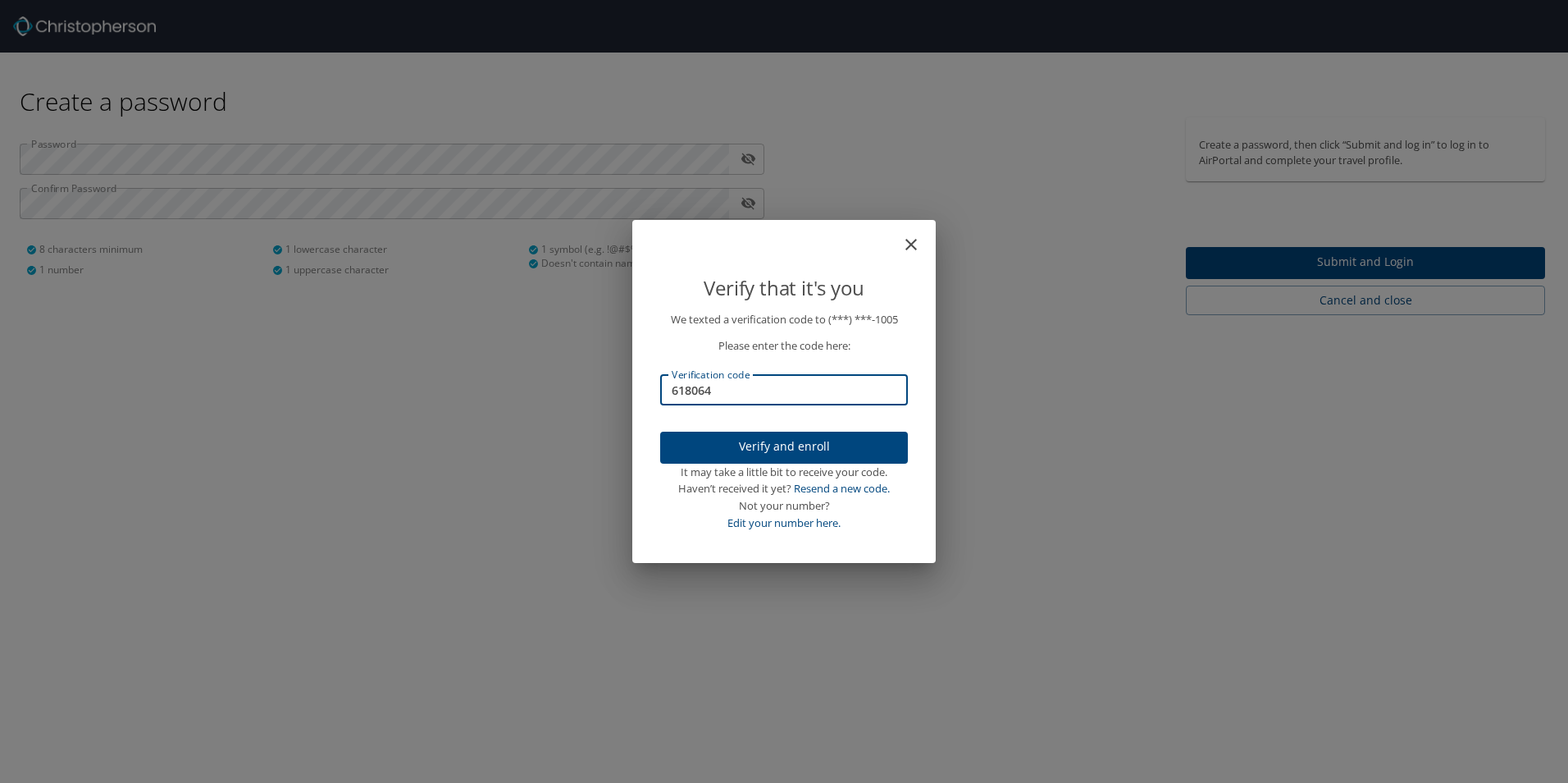
type input "618064"
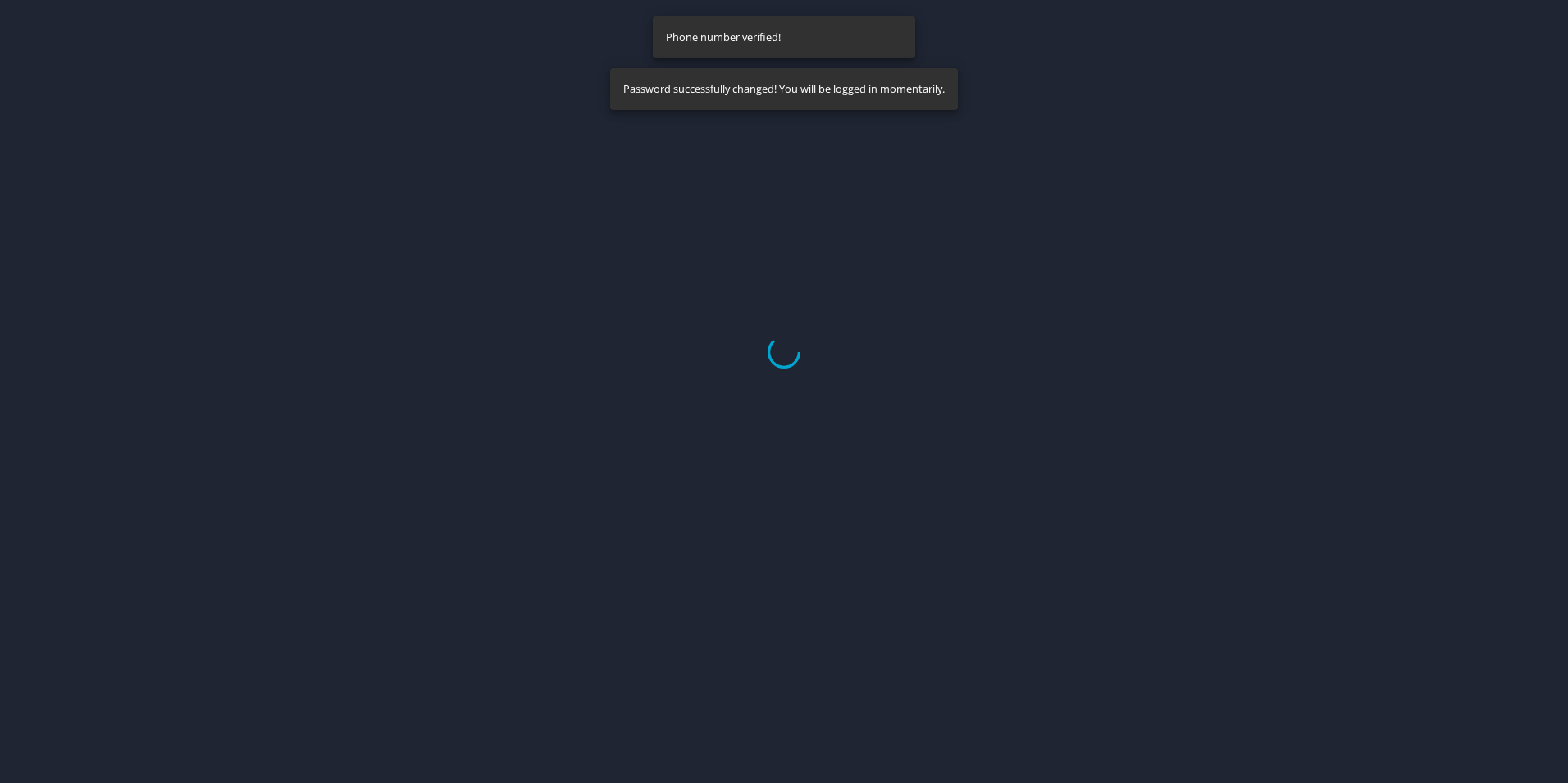
select select "US"
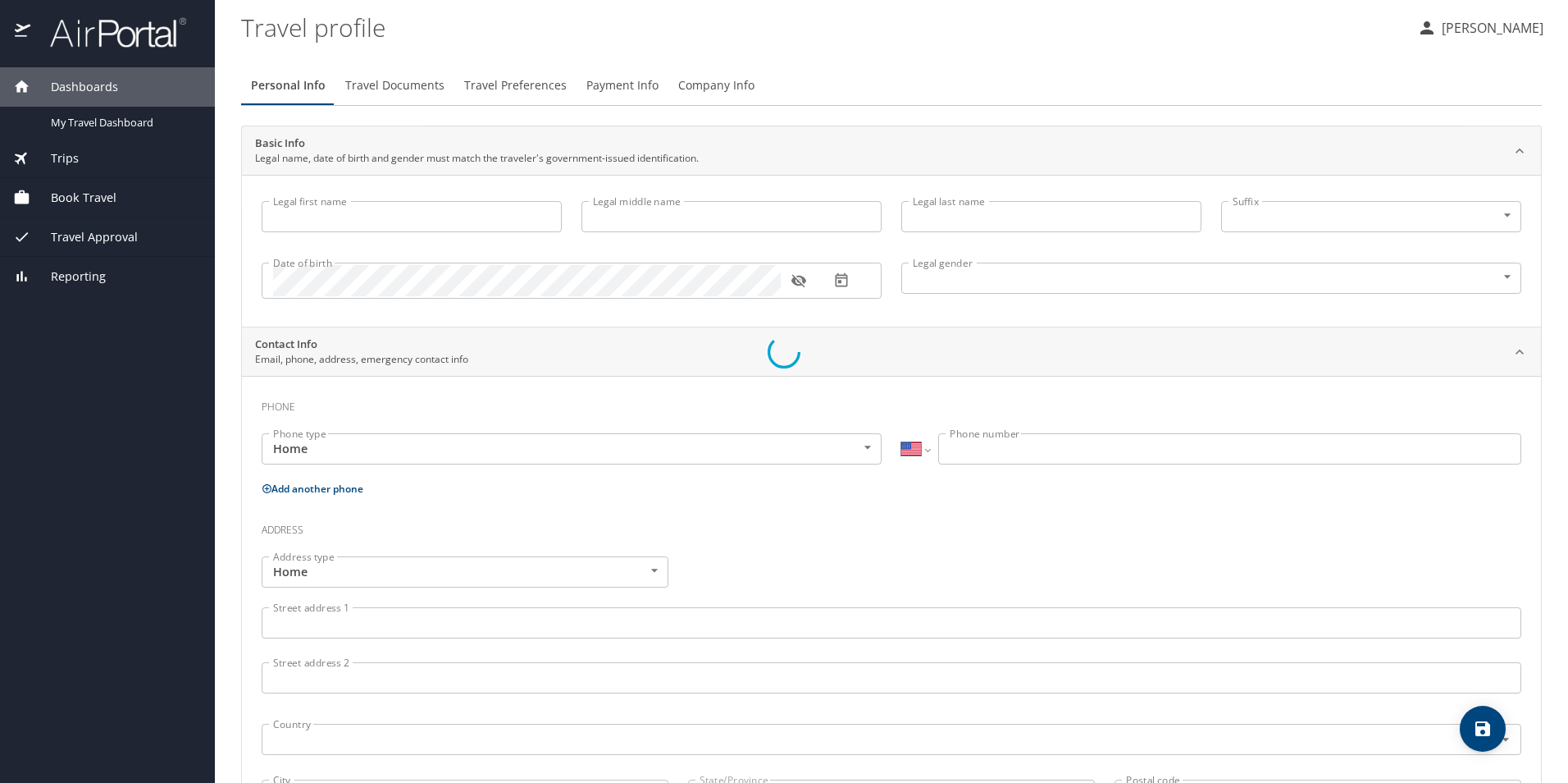
type input "Myla"
type input "Landry"
type input "[DEMOGRAPHIC_DATA]"
select select "US"
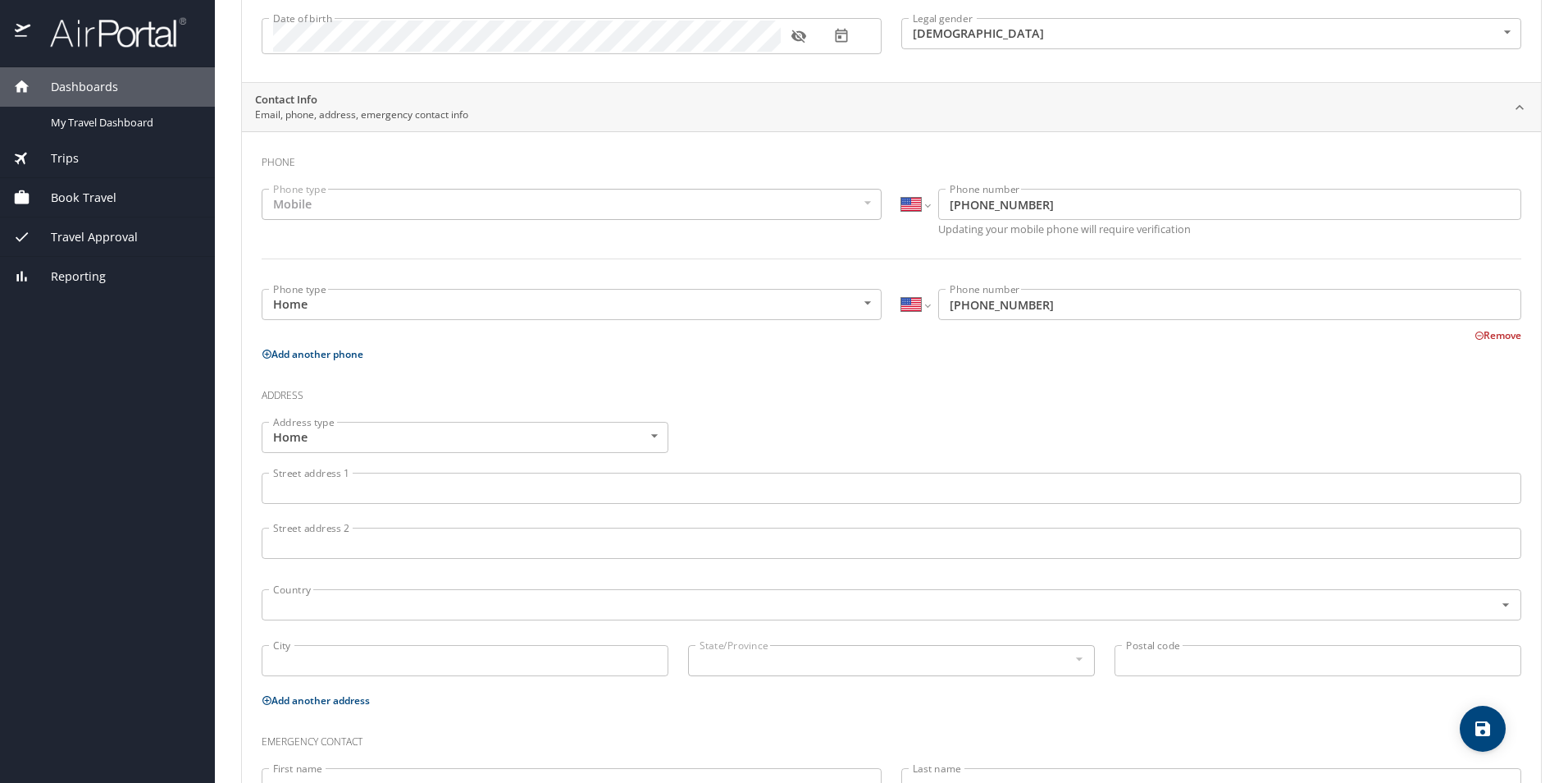
scroll to position [246, 0]
click at [533, 499] on input "Street address 1" at bounding box center [891, 487] width 1260 height 31
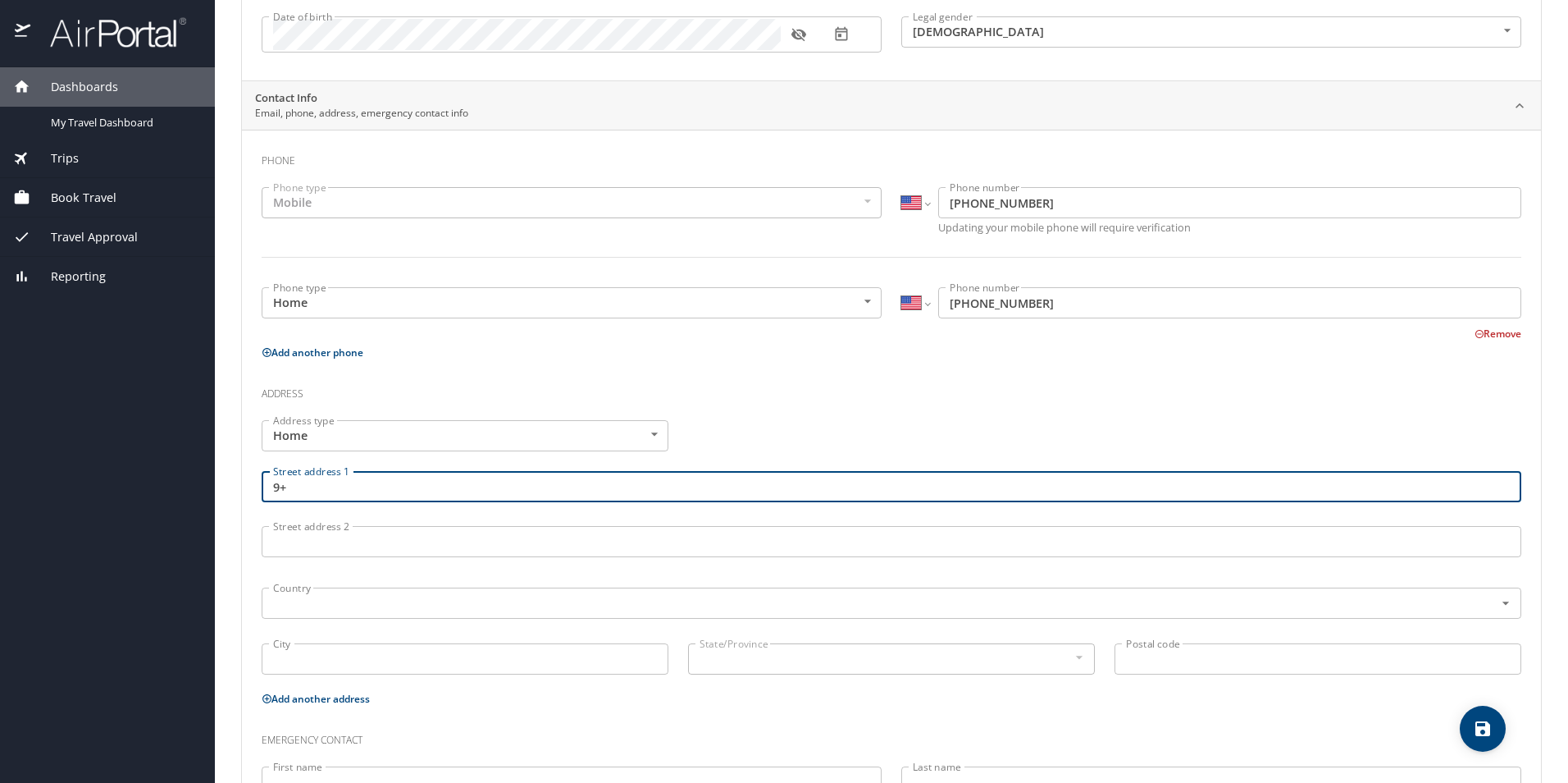
type input "9"
type input "9315 Lytham Dr."
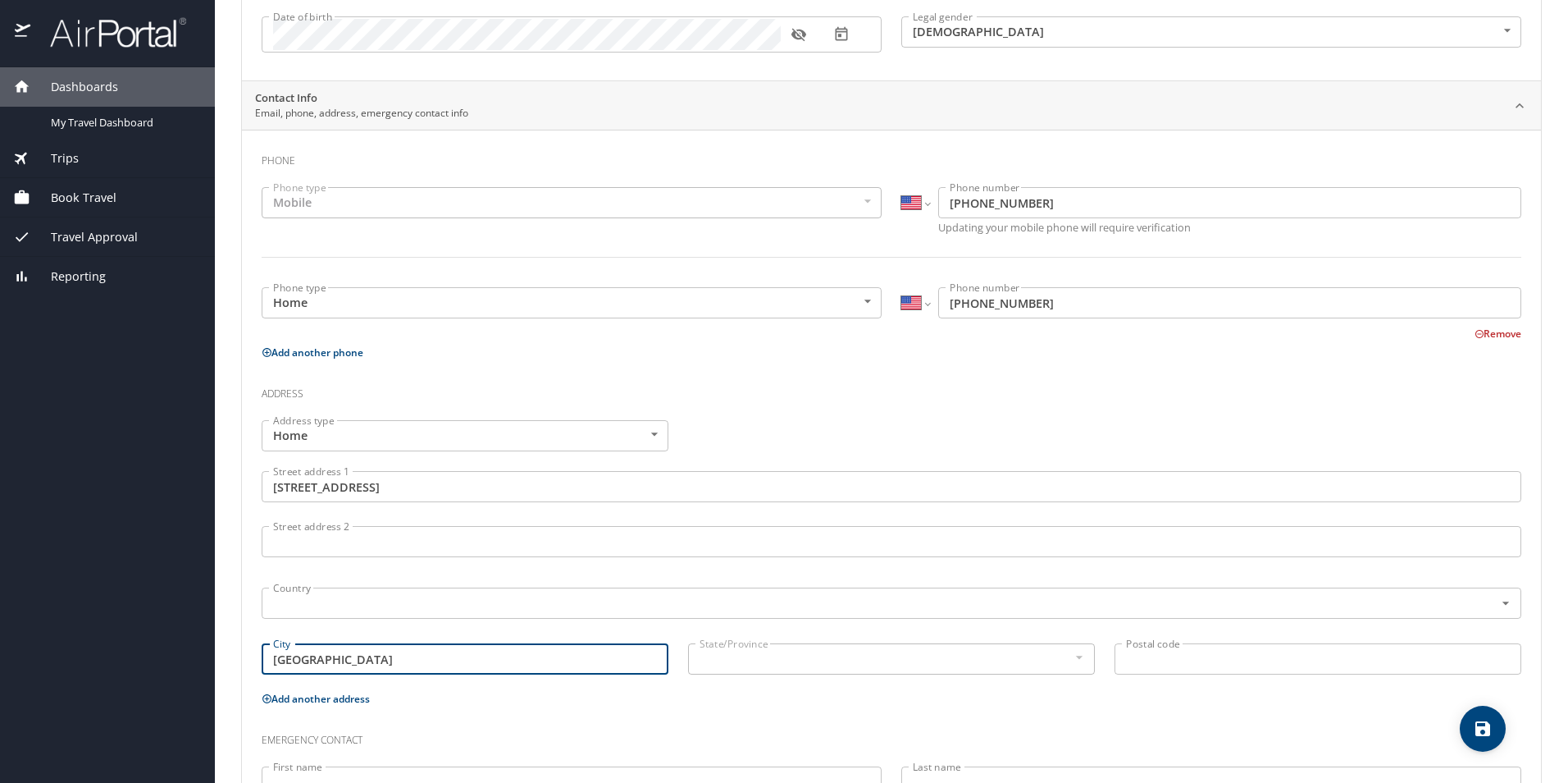
type input "Shreveport"
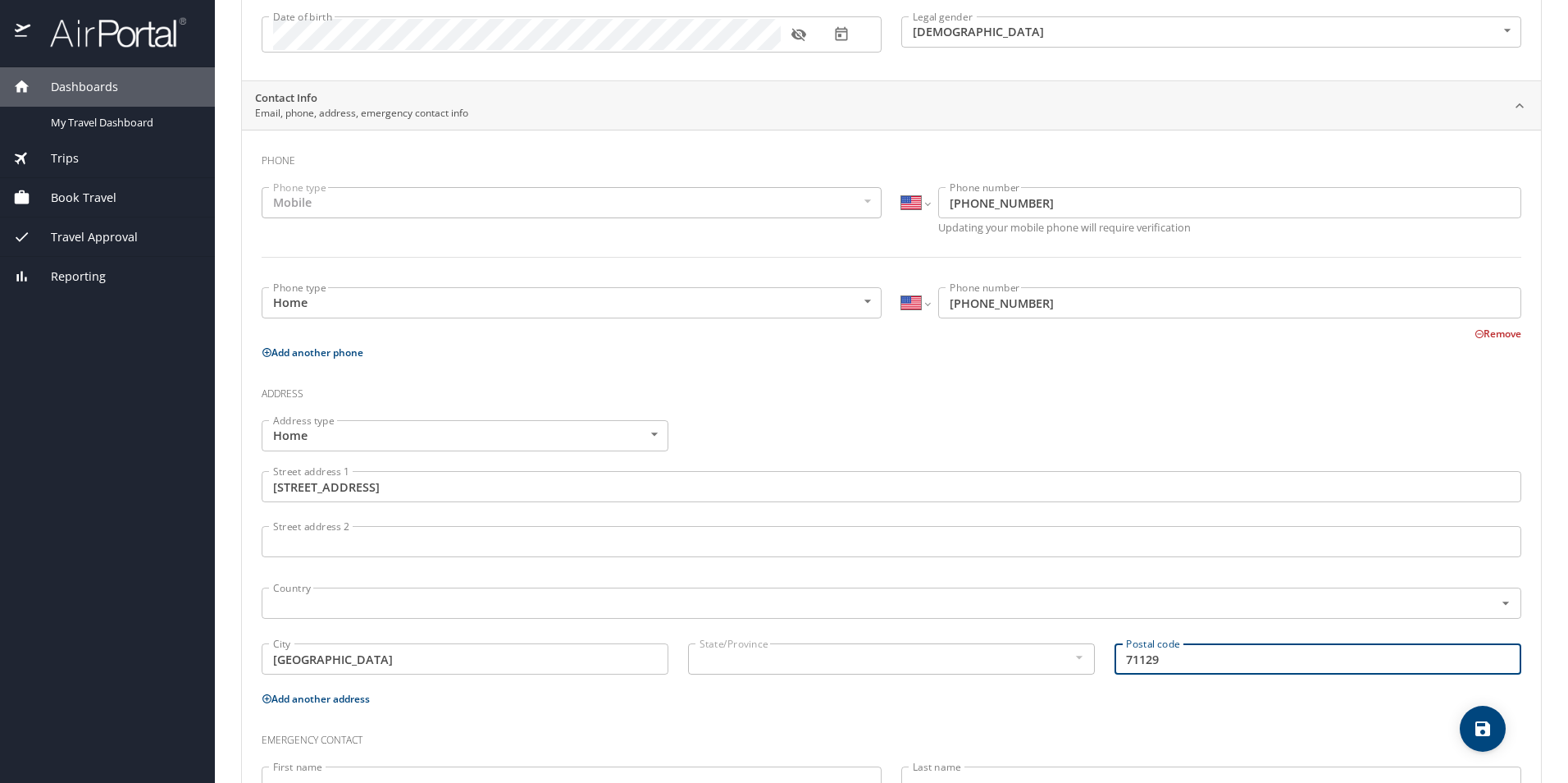
type input "71129"
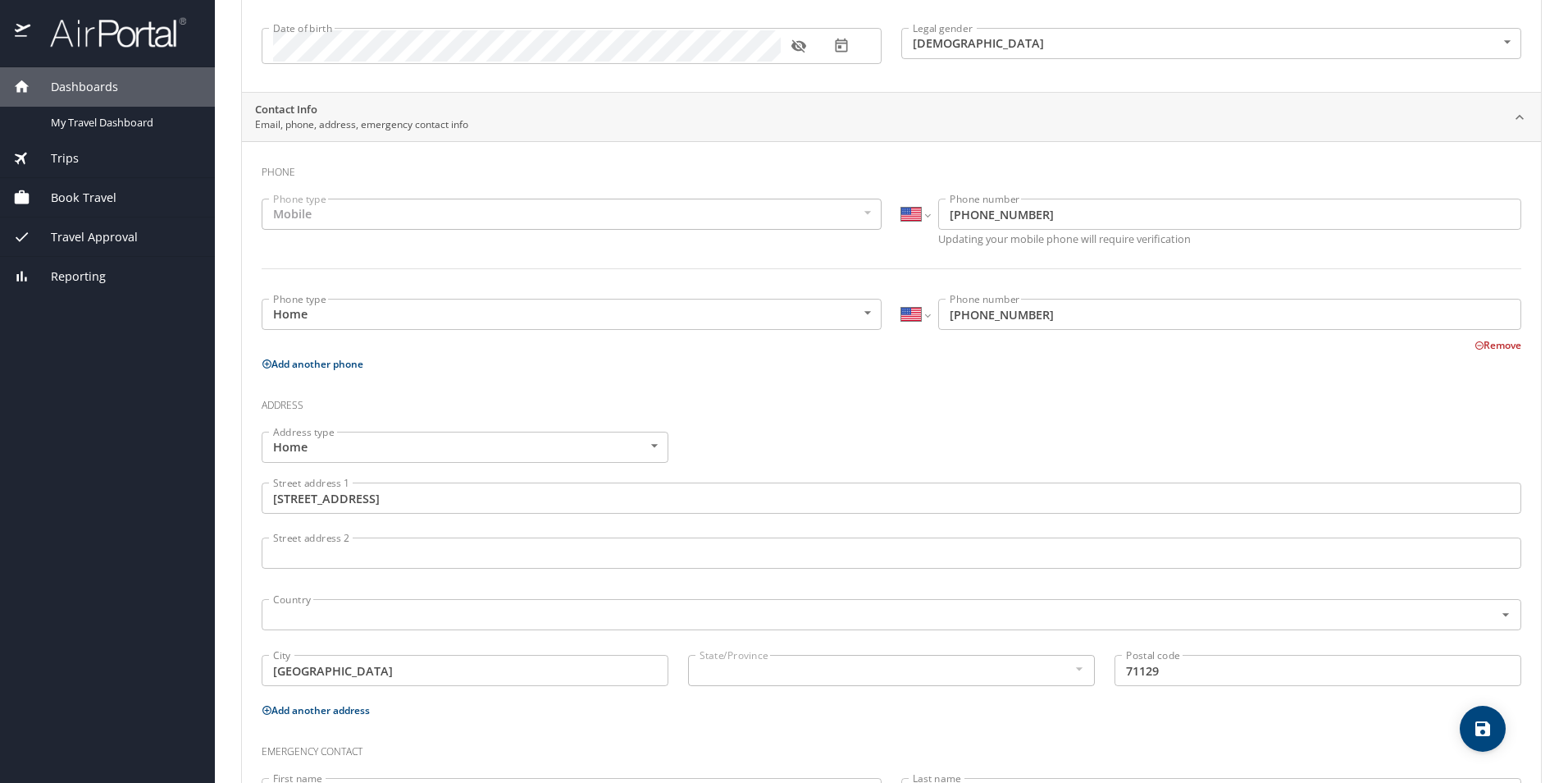
scroll to position [207, 0]
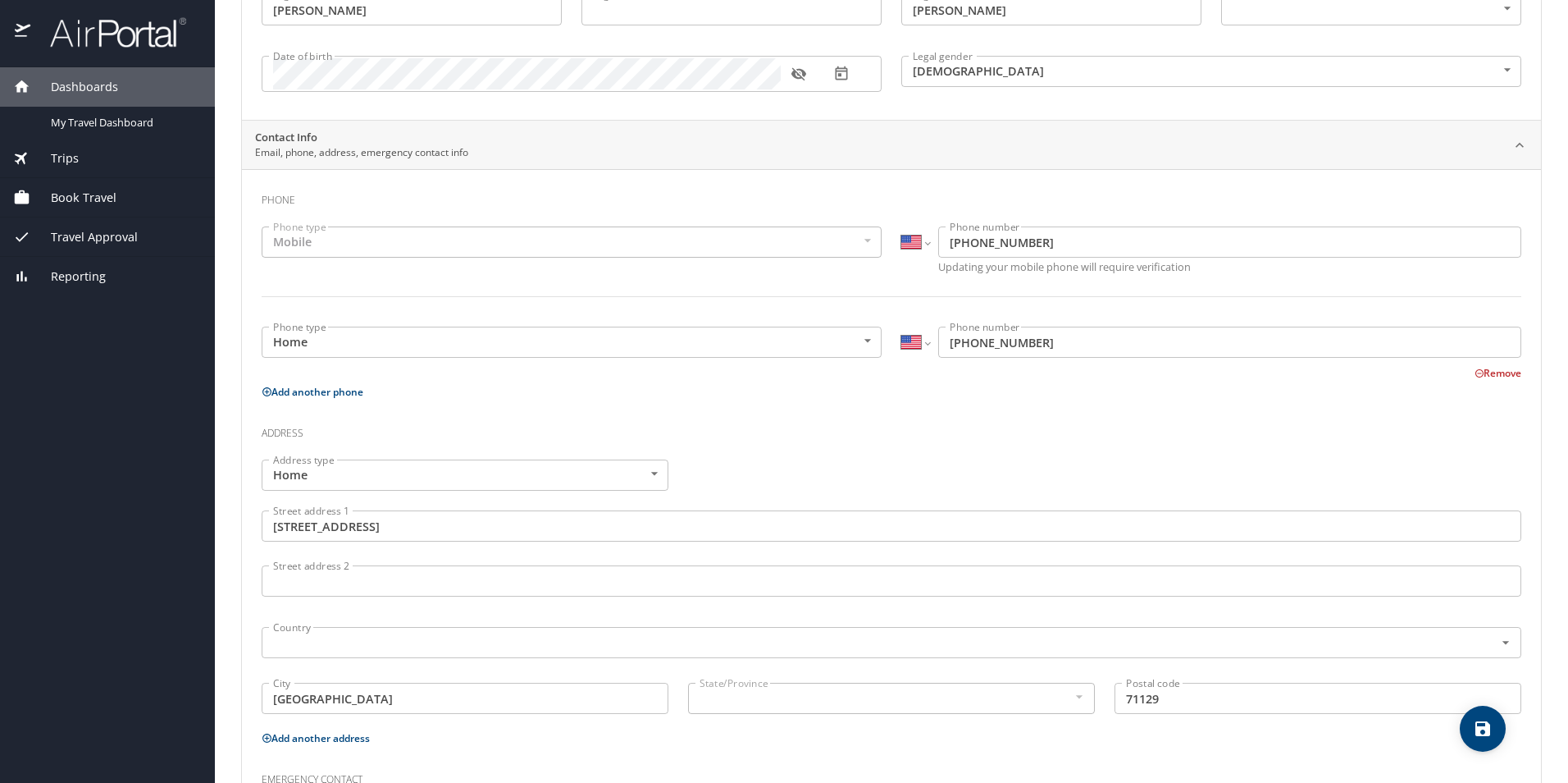
click at [870, 687] on div "State/Province" at bounding box center [891, 698] width 407 height 31
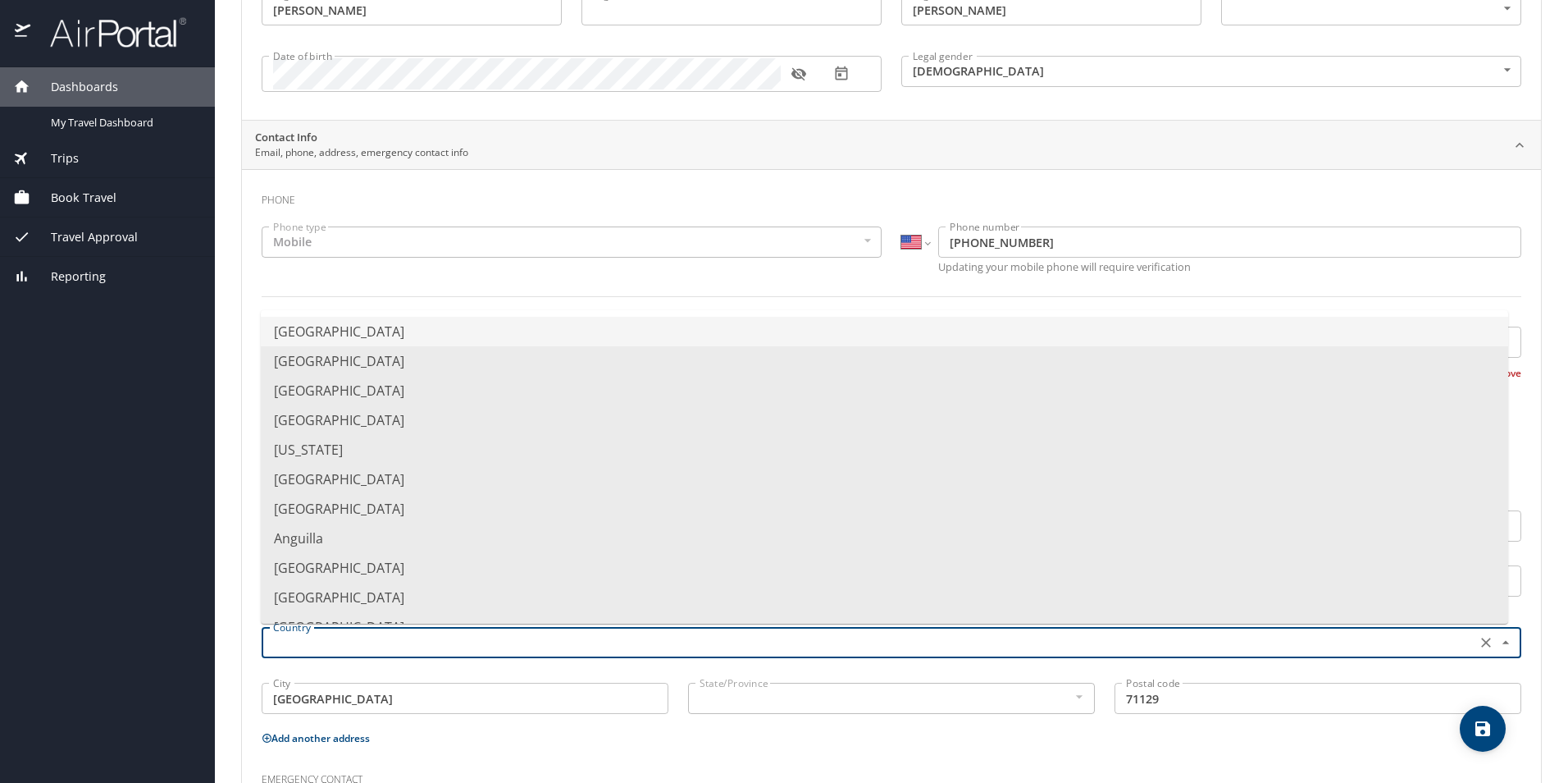
click at [331, 643] on input "text" at bounding box center [868, 642] width 1202 height 21
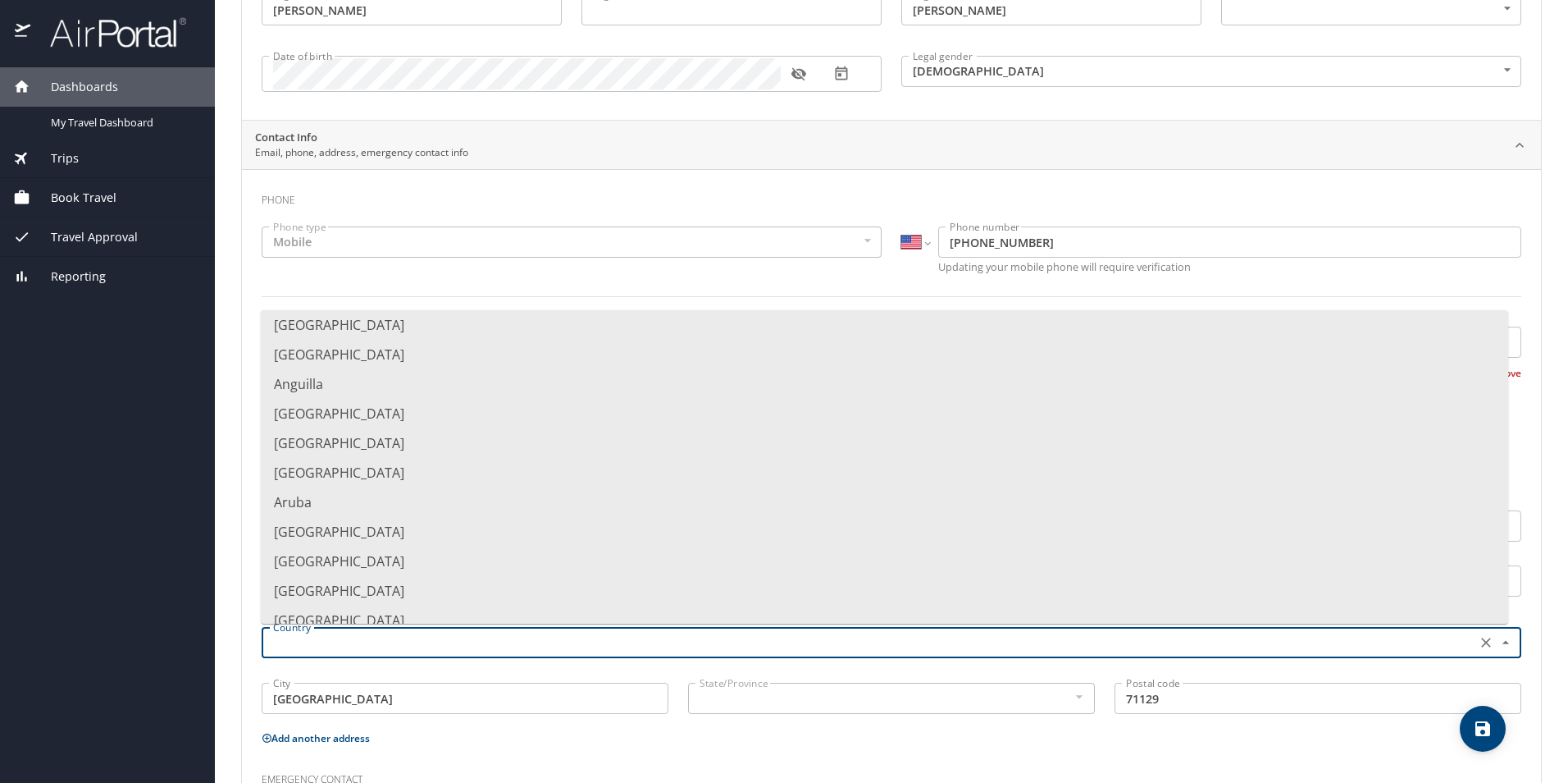
scroll to position [0, 0]
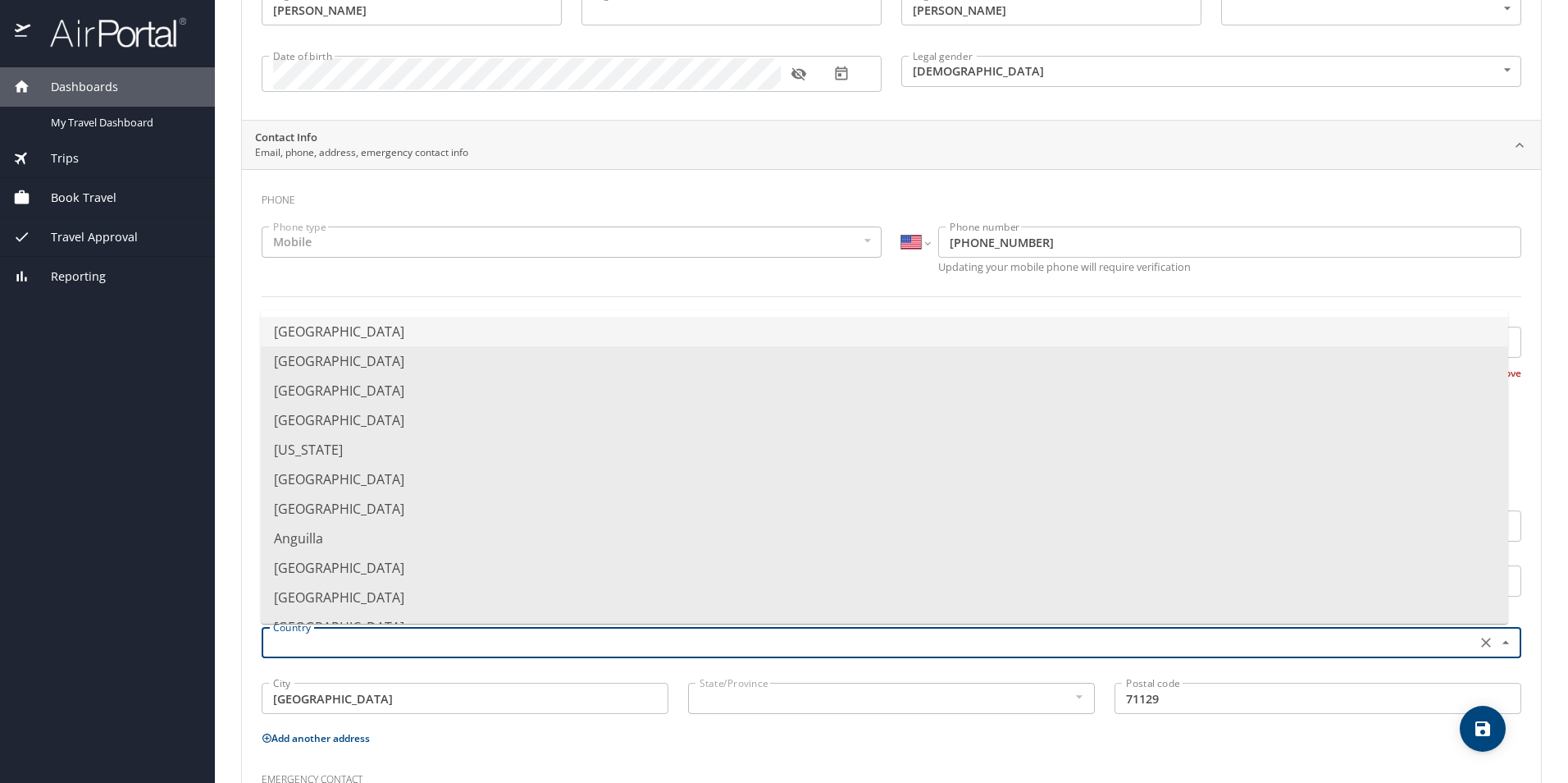
click at [327, 336] on li "United States of America" at bounding box center [885, 332] width 1248 height 30
type input "United States of America"
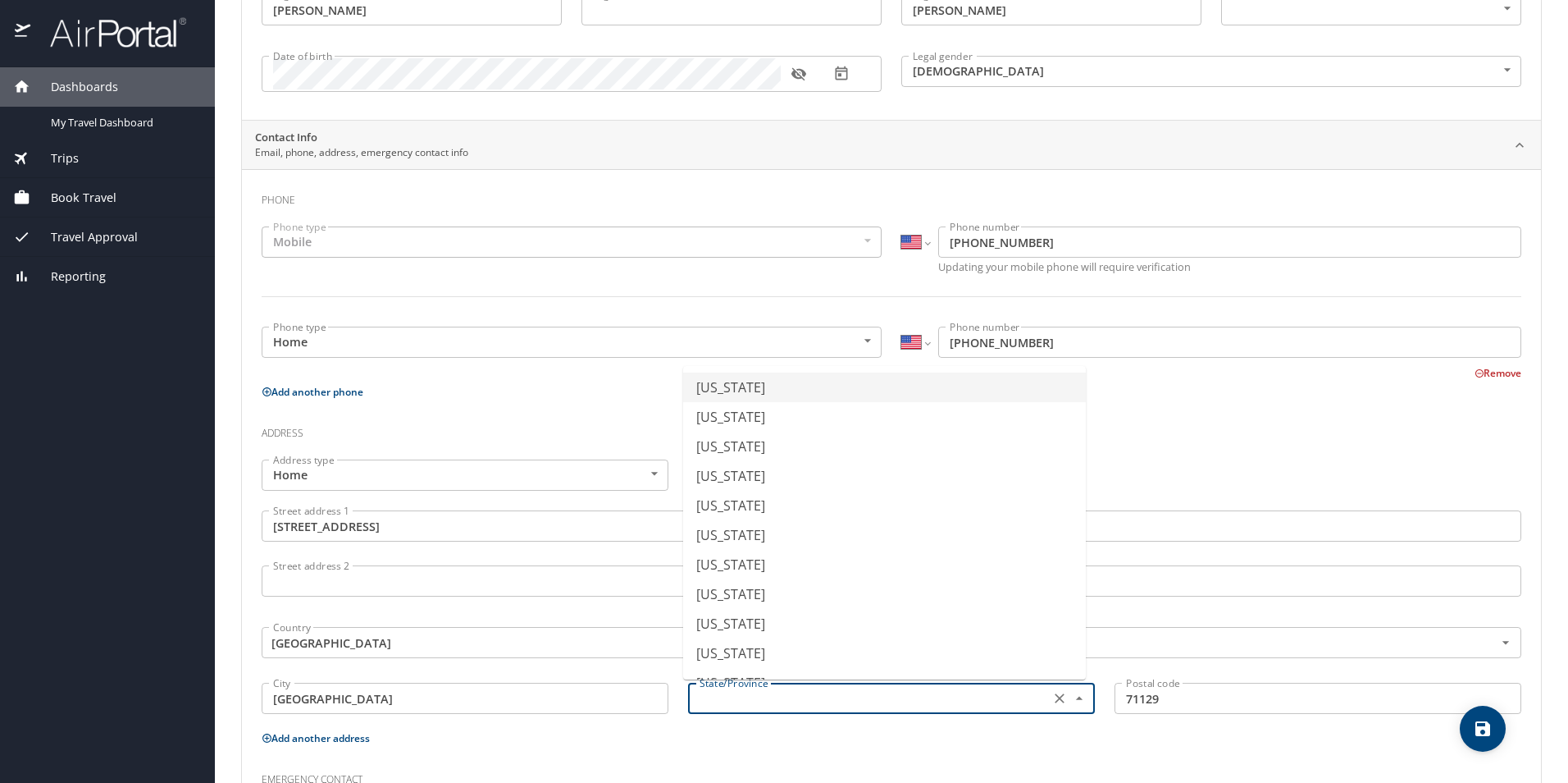
click at [737, 708] on input "text" at bounding box center [868, 698] width 349 height 21
click at [774, 594] on li "Louisiana" at bounding box center [884, 591] width 402 height 30
type input "Louisiana"
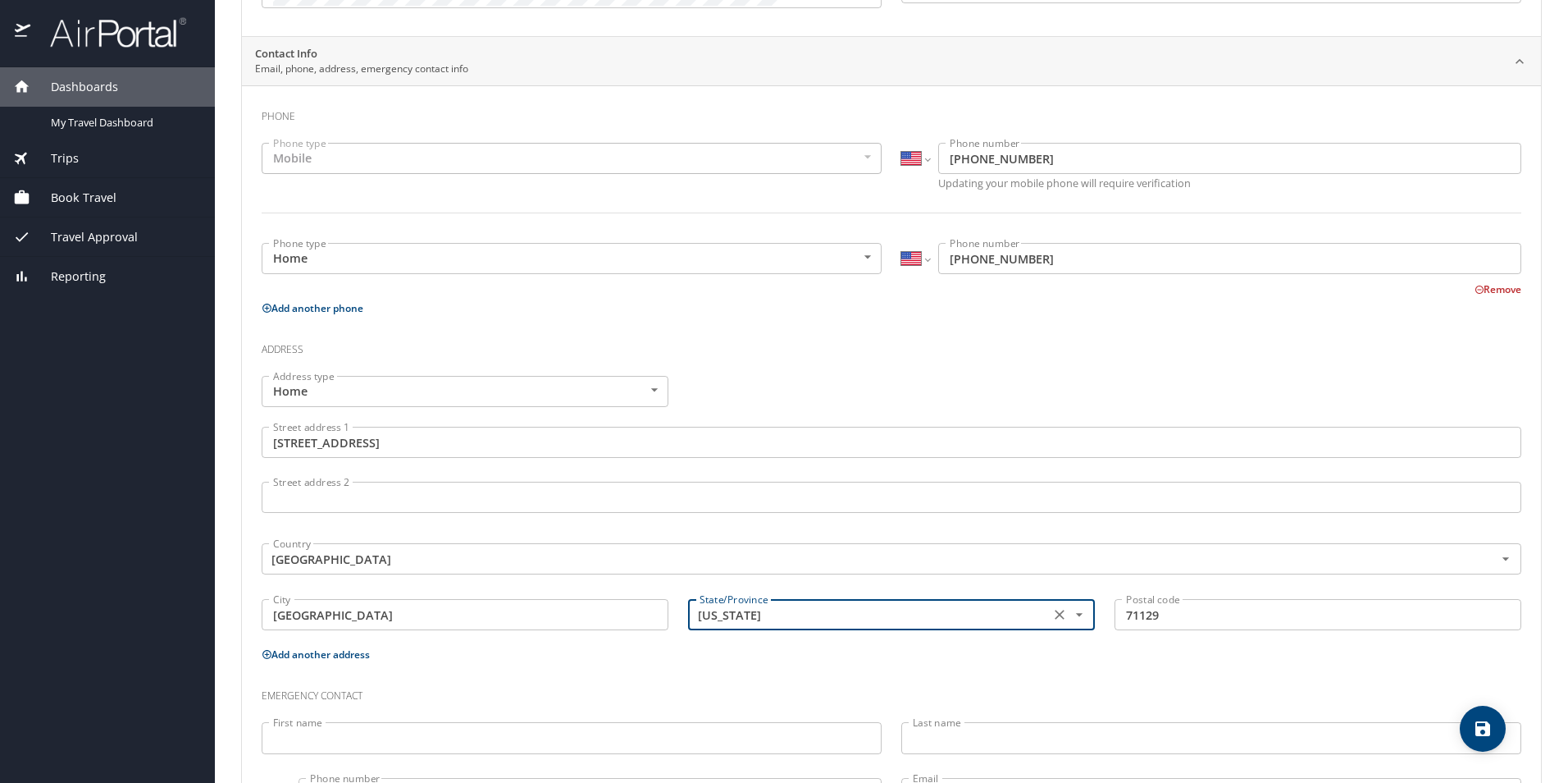
scroll to position [371, 0]
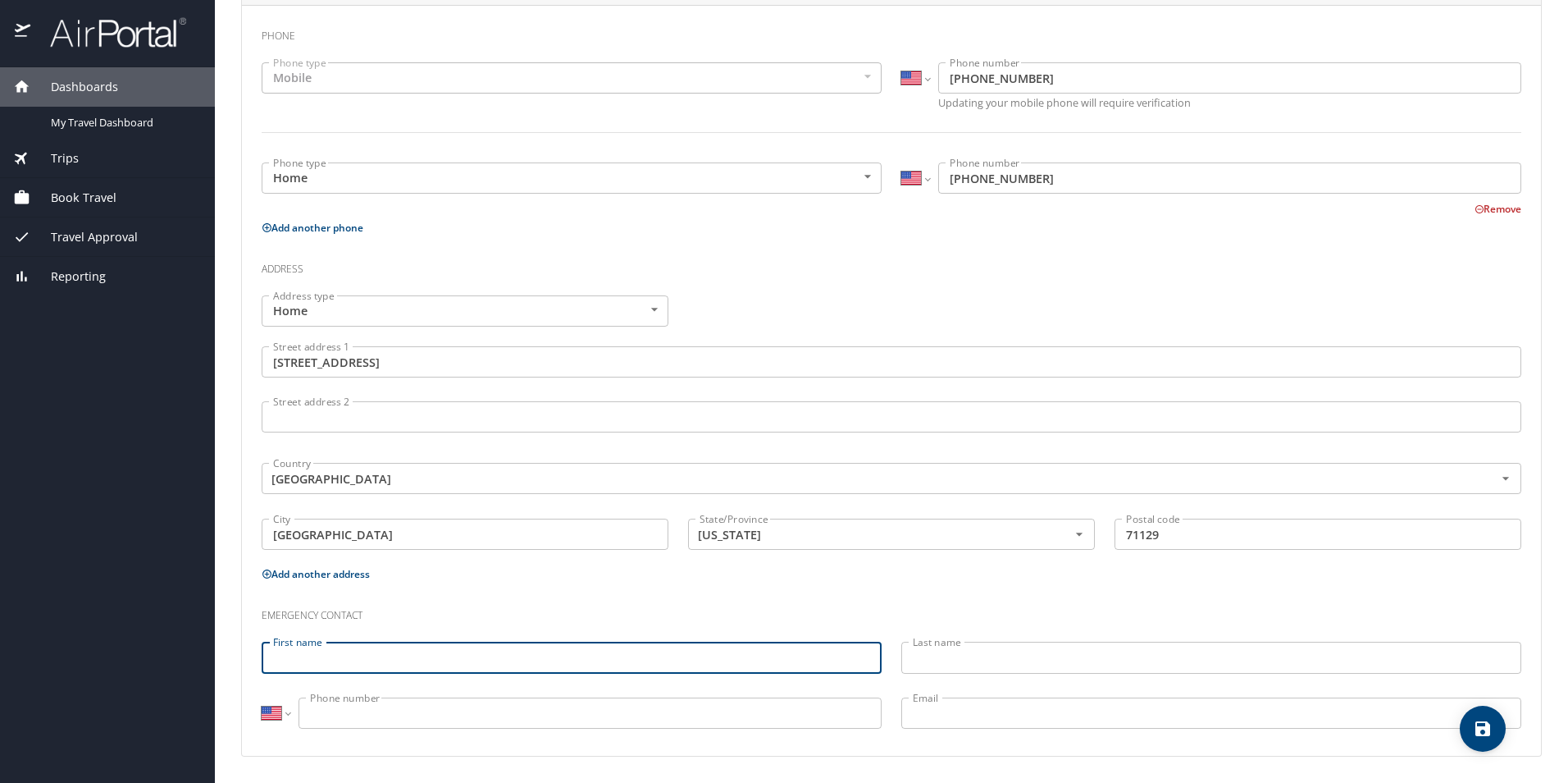
click at [357, 653] on input "First name" at bounding box center [571, 657] width 620 height 31
type input "m"
type input "Maurice"
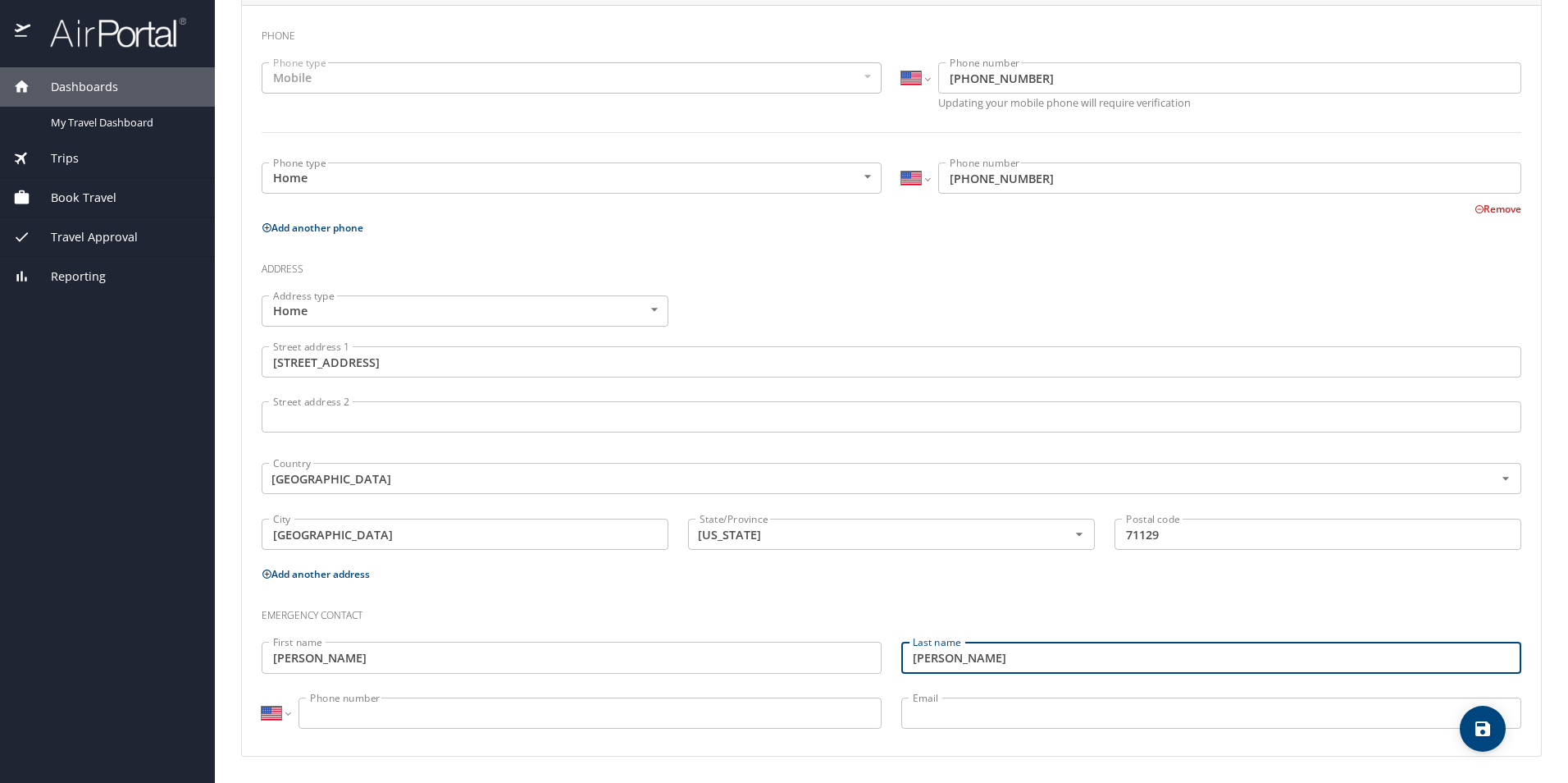
type input "Landry"
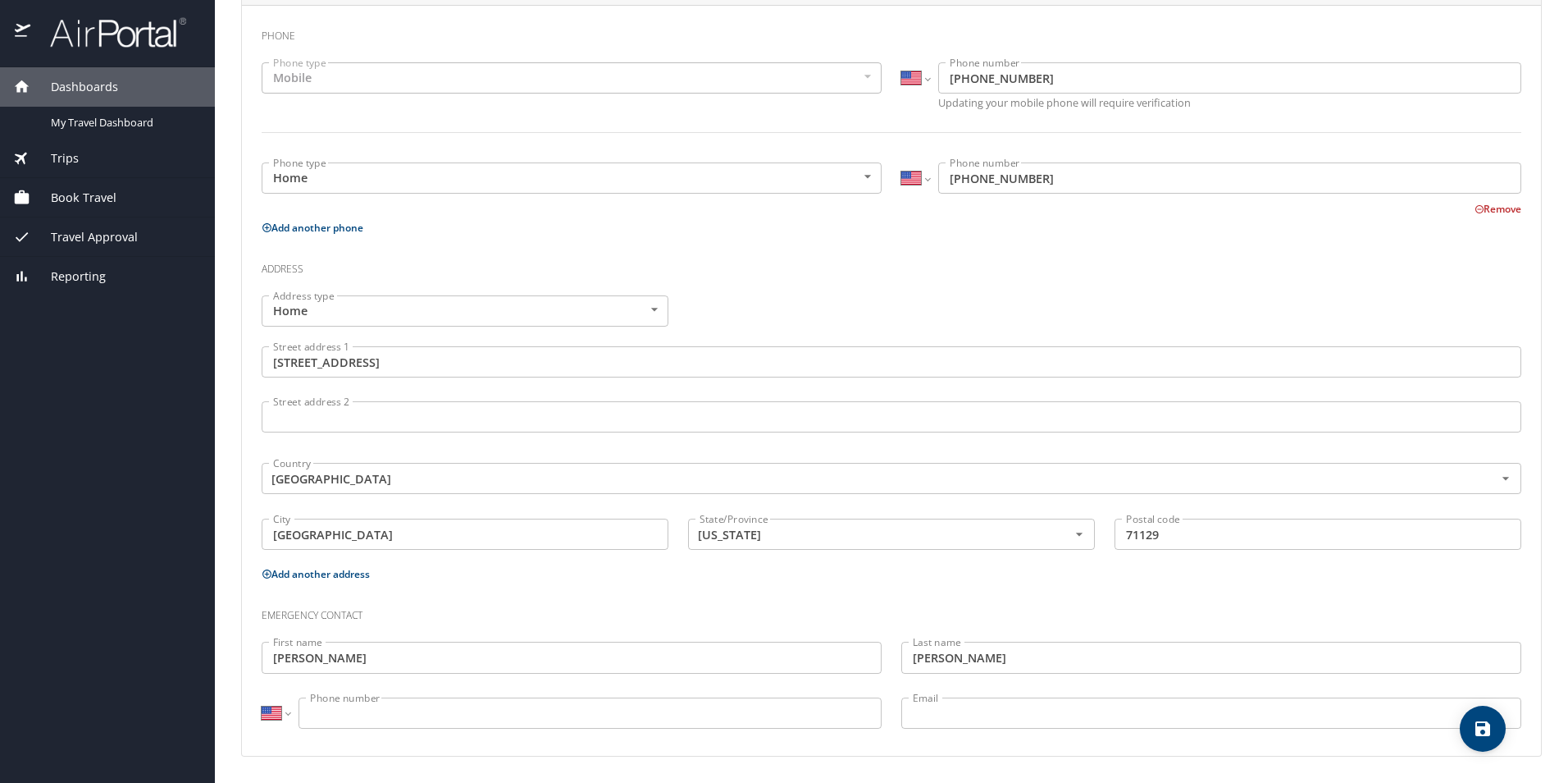
click at [362, 704] on input "Phone number" at bounding box center [590, 713] width 584 height 31
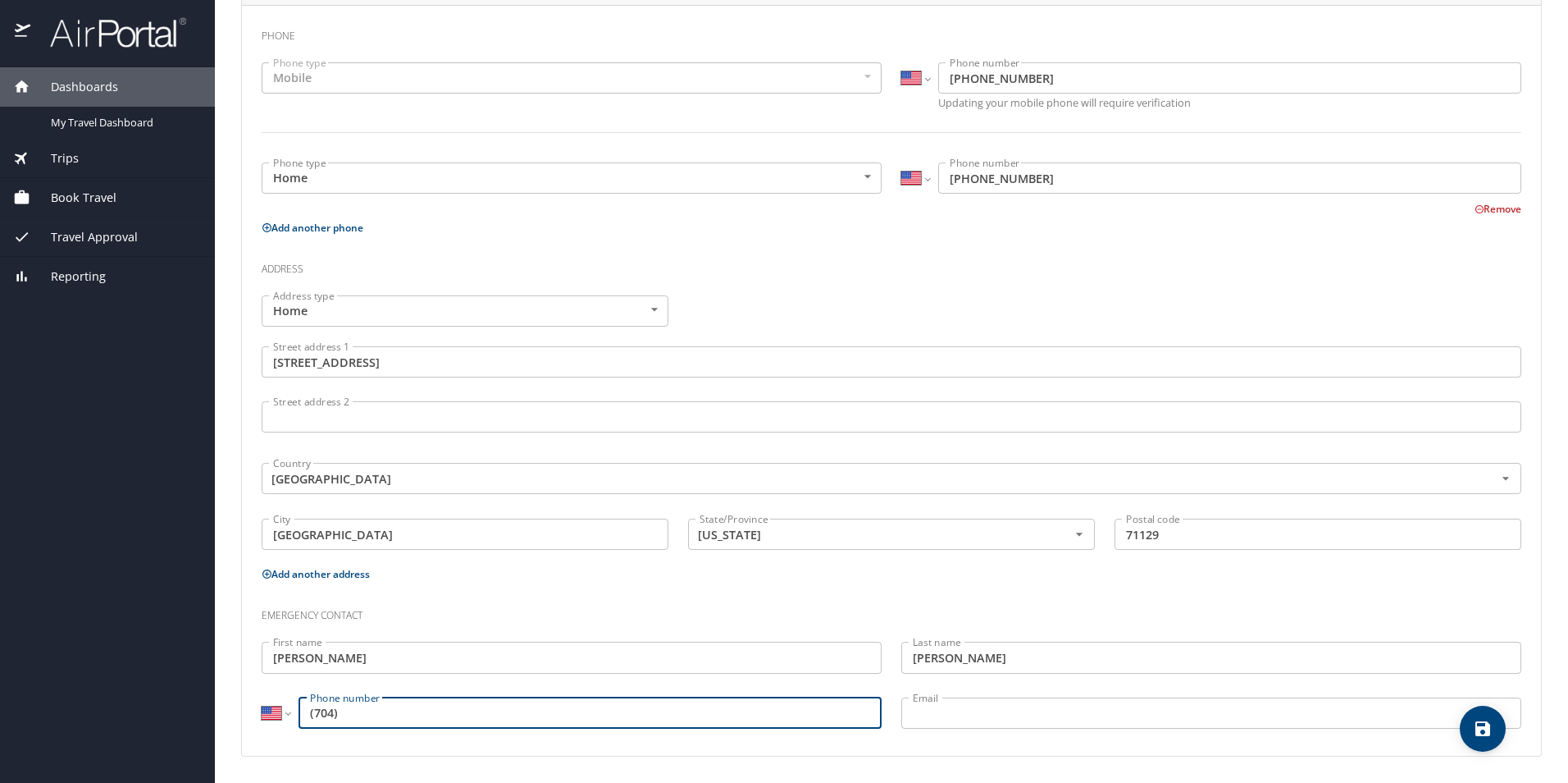
click at [415, 717] on input "(704)" at bounding box center [590, 713] width 584 height 31
type input "(704) 502-3897"
click at [993, 720] on input "Email" at bounding box center [1211, 713] width 620 height 31
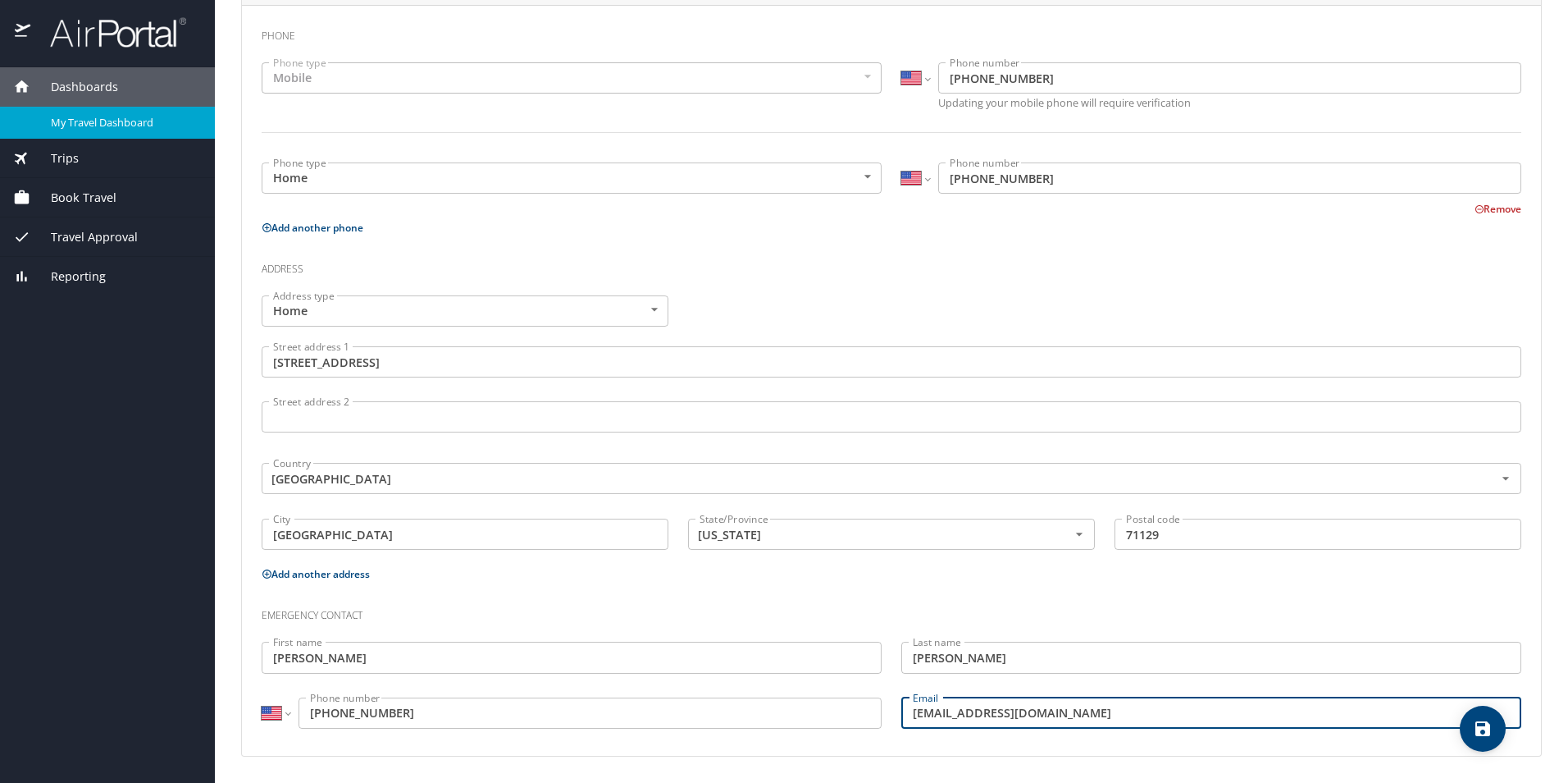
type input "mauricedmw@yahoo.com"
click at [90, 124] on span "My Travel Dashboard" at bounding box center [123, 123] width 144 height 16
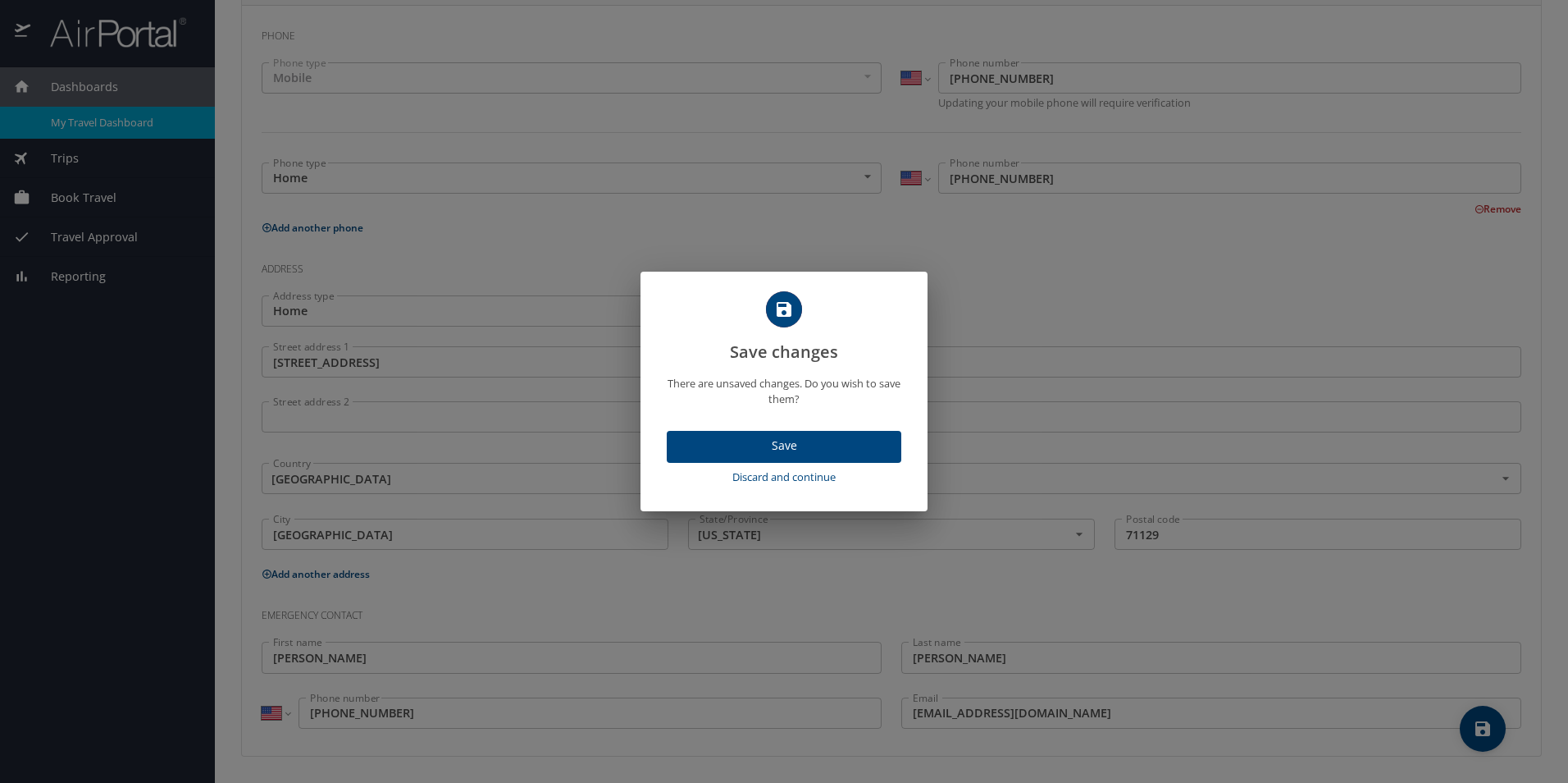
click at [852, 439] on span "Save" at bounding box center [784, 445] width 208 height 21
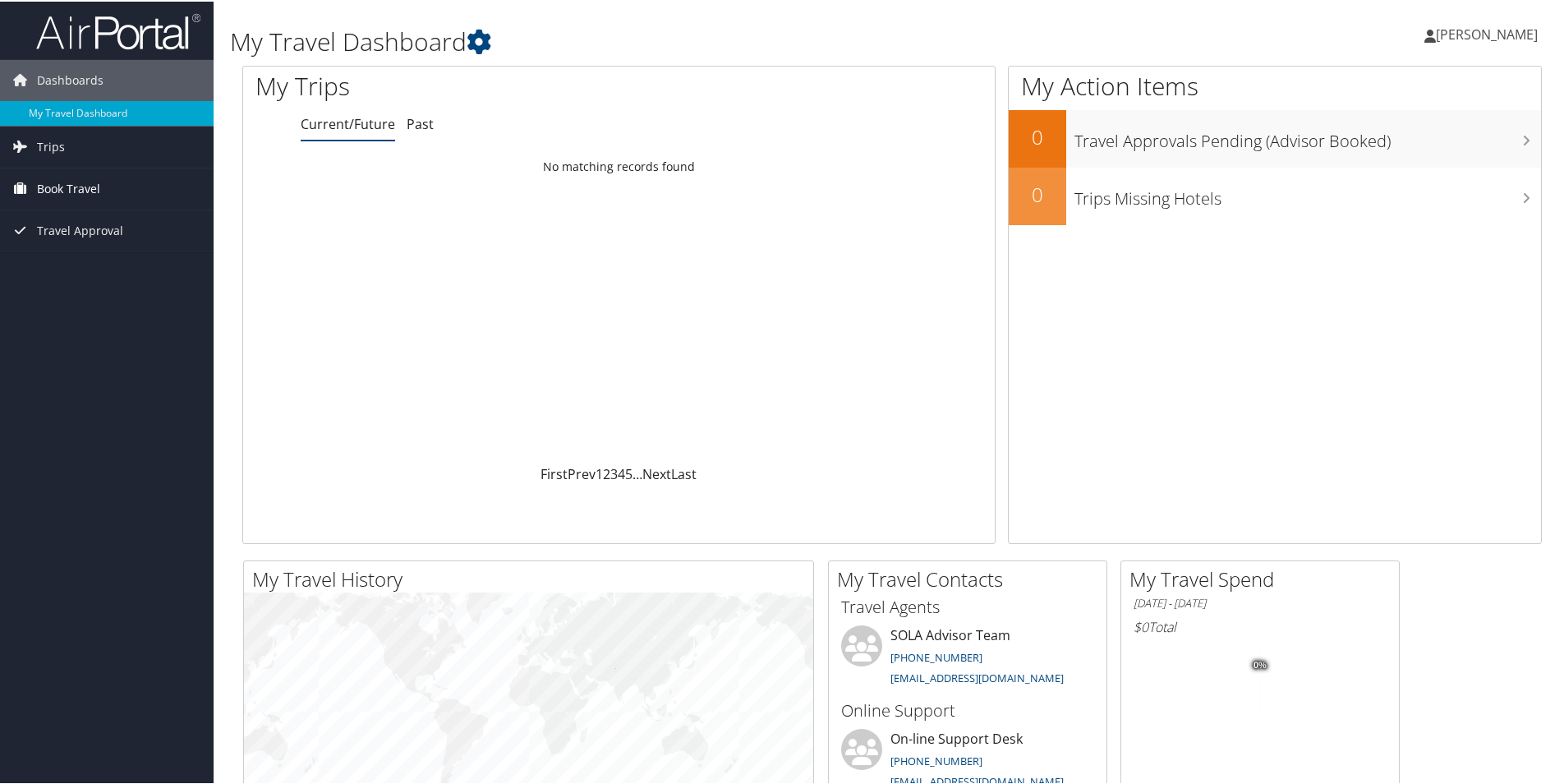
click at [94, 187] on span "Book Travel" at bounding box center [68, 187] width 63 height 41
click at [97, 218] on link "Agent Booking Request" at bounding box center [106, 220] width 214 height 25
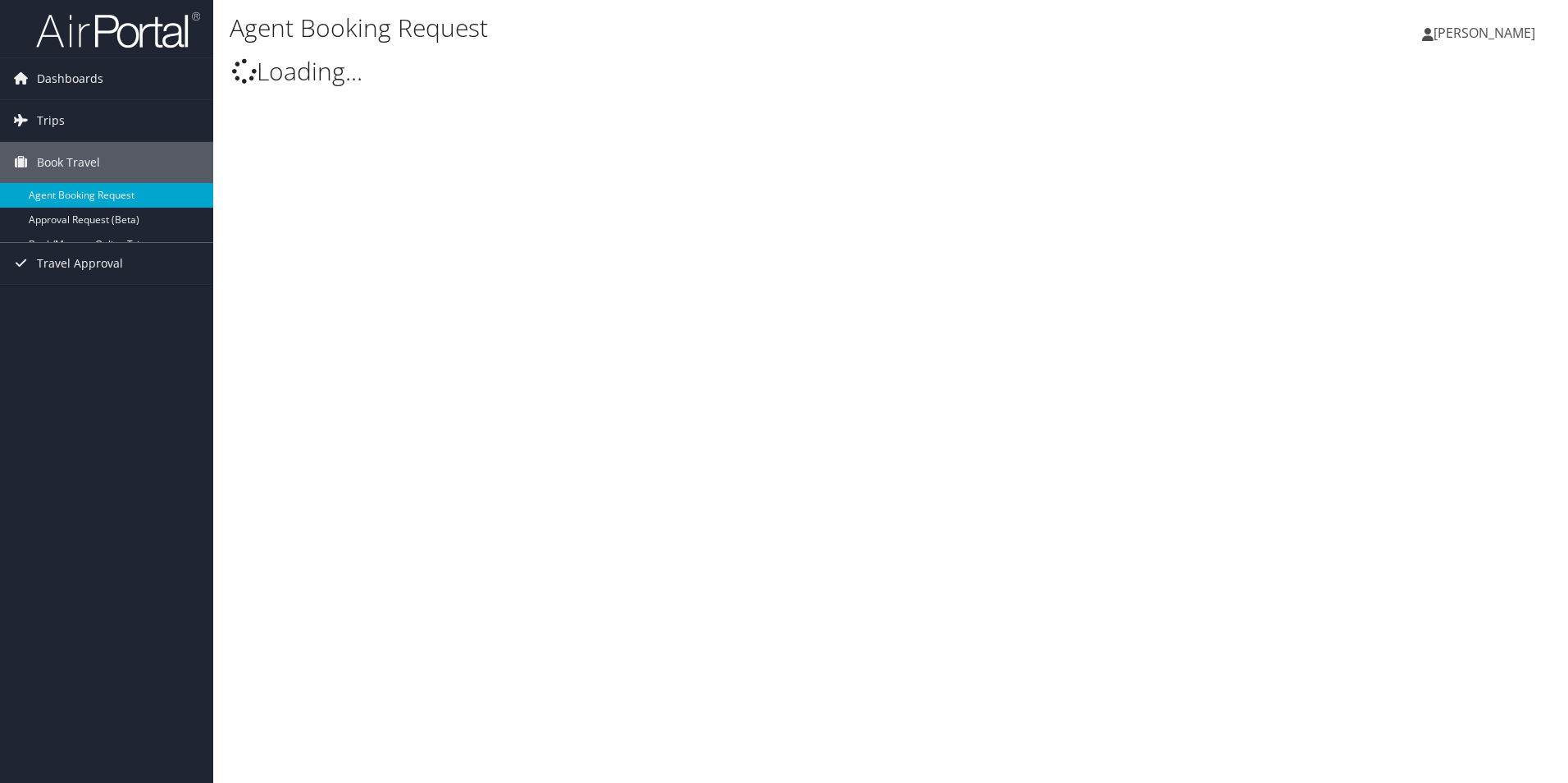
select select "[EMAIL_ADDRESS][DOMAIN_NAME]"
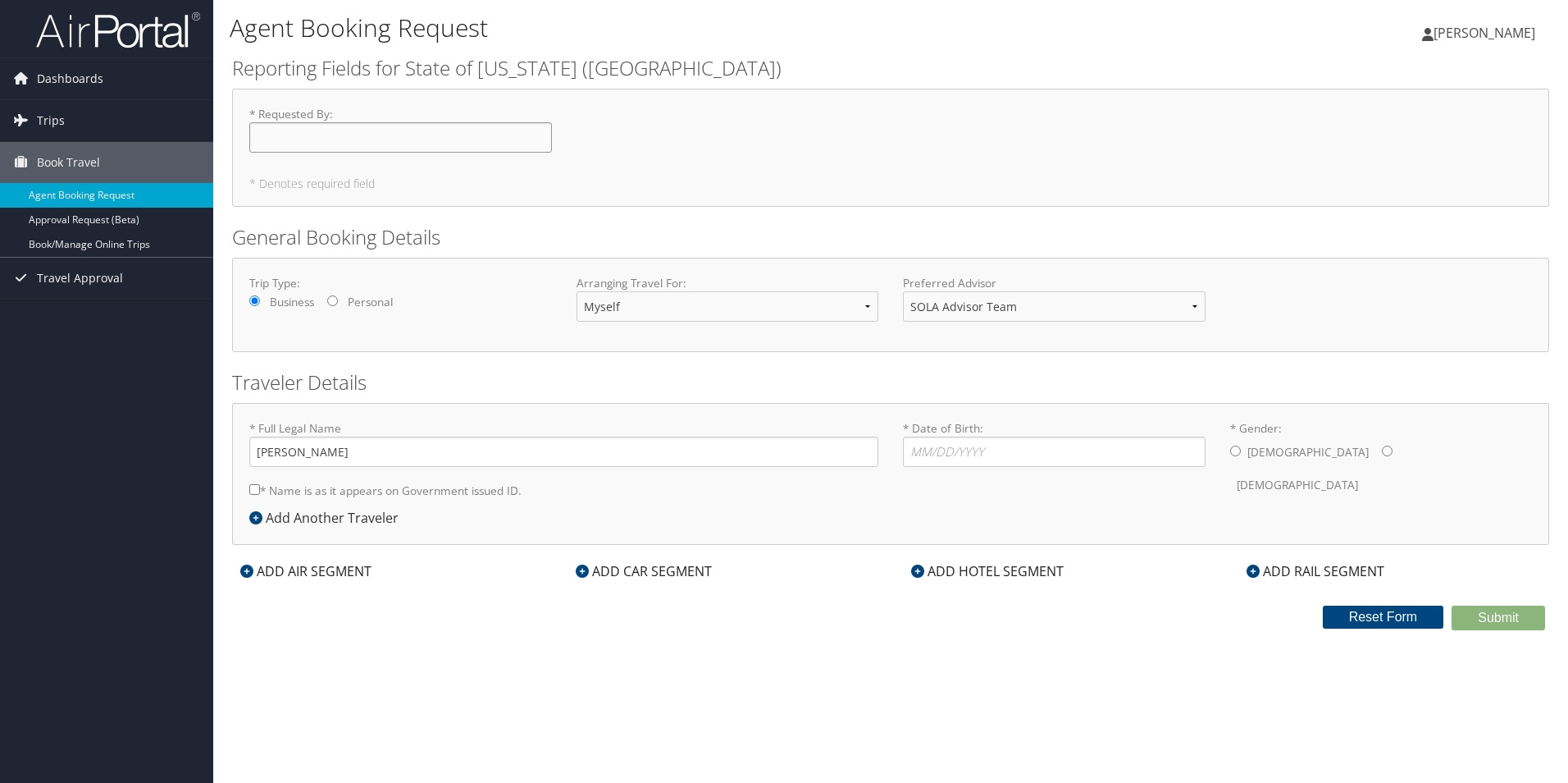
click at [346, 147] on input "* Requested By : Required" at bounding box center [401, 137] width 303 height 30
click at [120, 246] on link "Book/Manage Online Trips" at bounding box center [106, 245] width 213 height 25
